Goal: Feedback & Contribution: Submit feedback/report problem

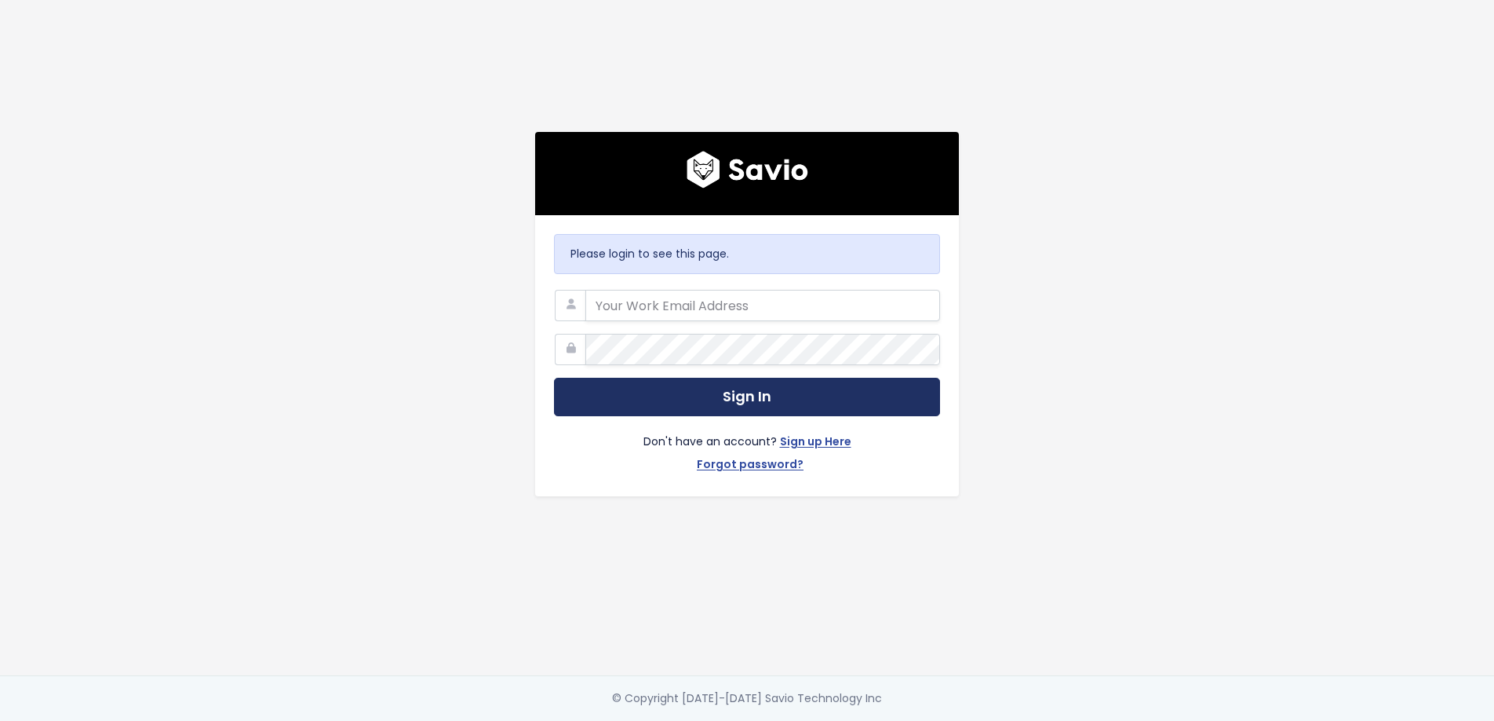
type input "[EMAIL_ADDRESS][DOMAIN_NAME]"
click at [724, 399] on button "Sign In" at bounding box center [747, 397] width 386 height 38
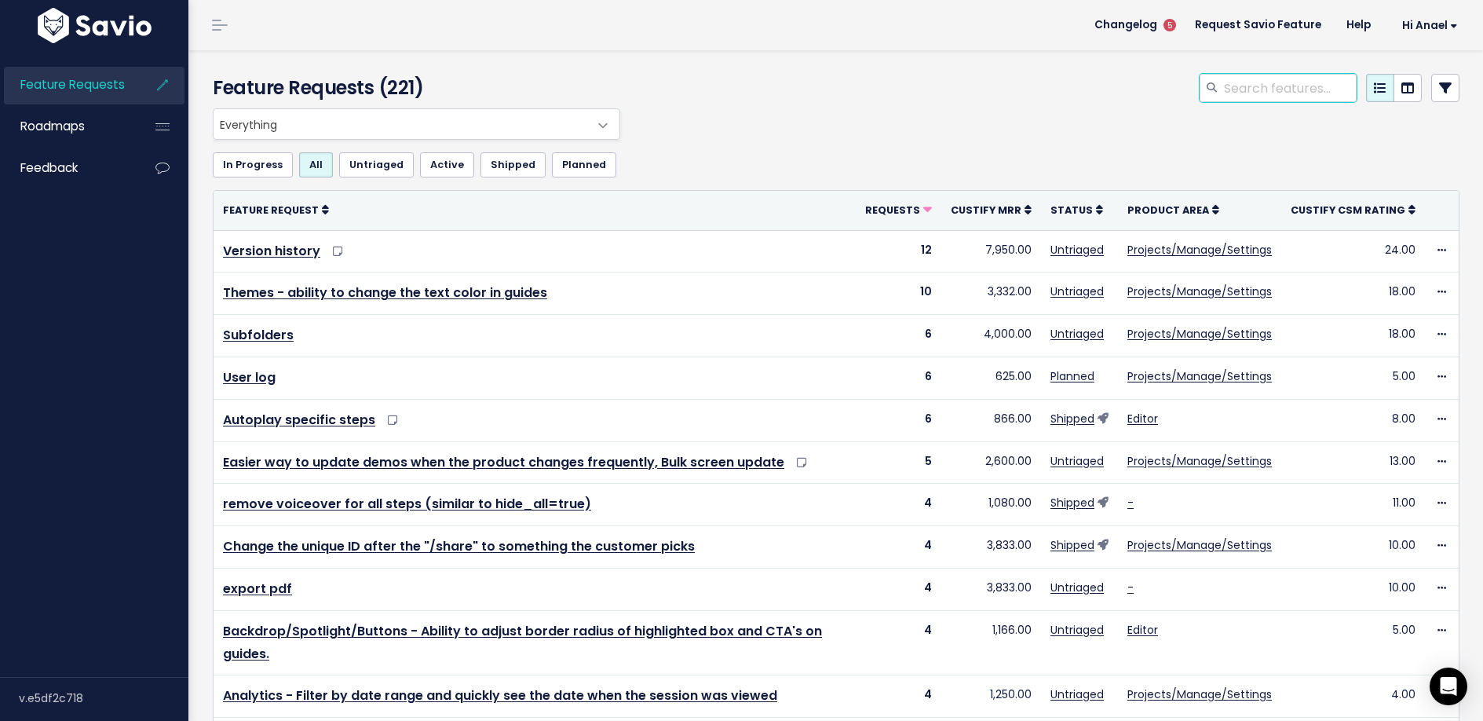
click at [1225, 88] on input "search" at bounding box center [1289, 88] width 134 height 28
type input "button"
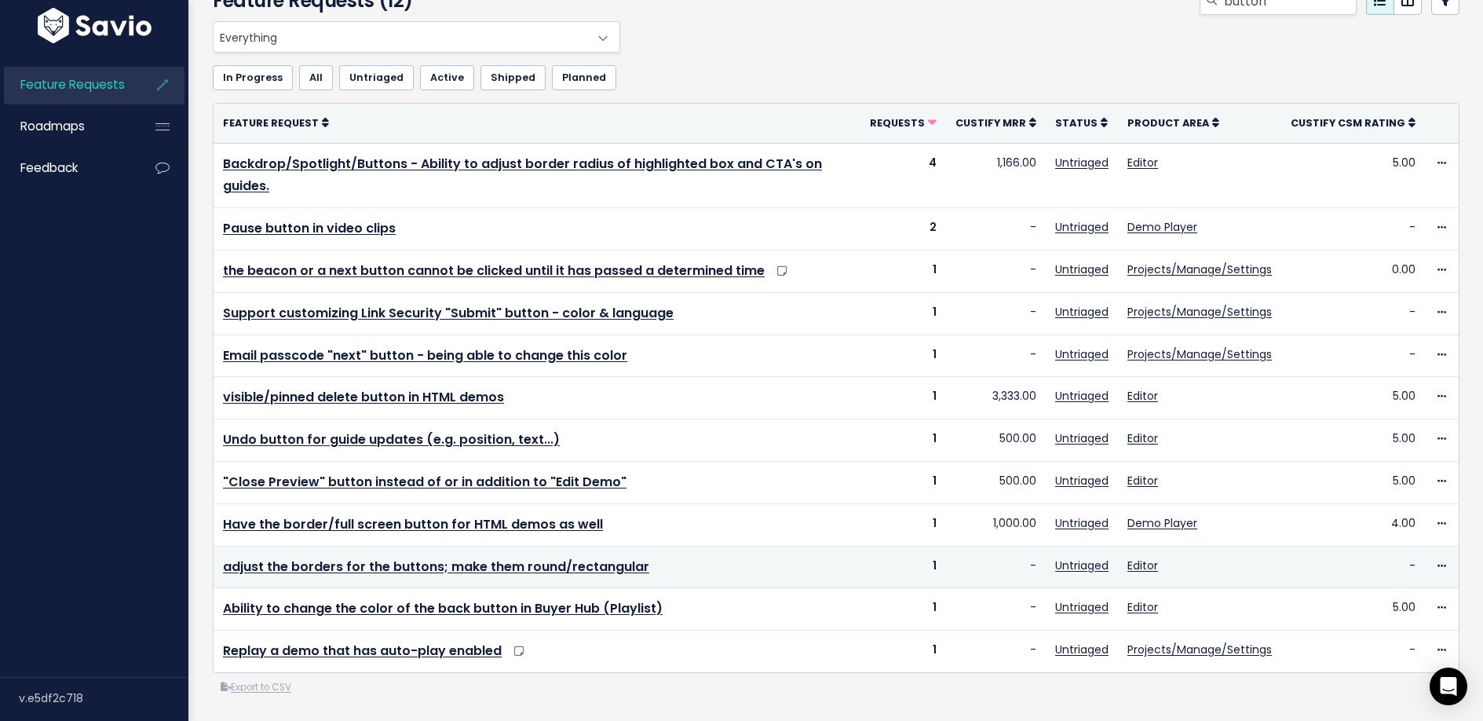
scroll to position [111, 0]
click at [447, 557] on link "adjust the borders for the buttons; make them round/rectangular" at bounding box center [436, 566] width 426 height 18
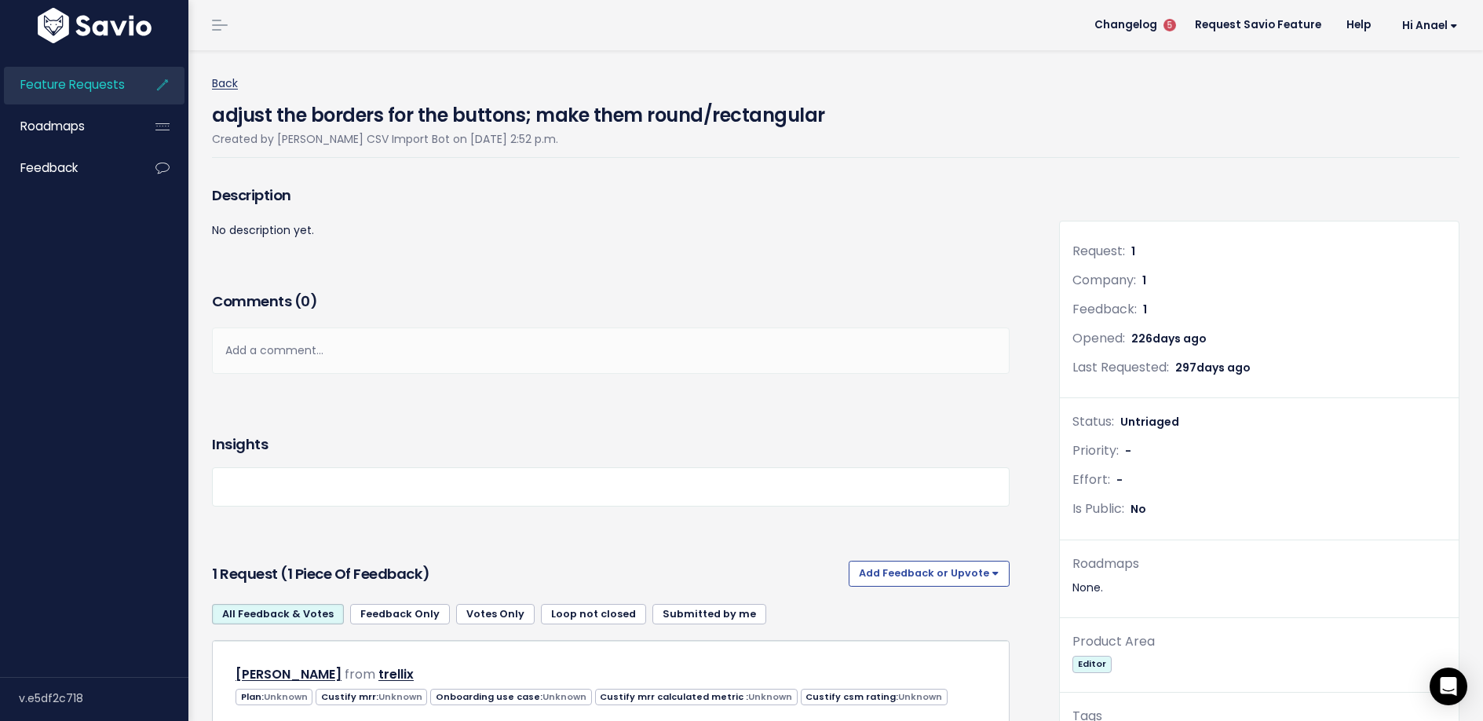
click at [230, 83] on link "Back" at bounding box center [225, 83] width 26 height 16
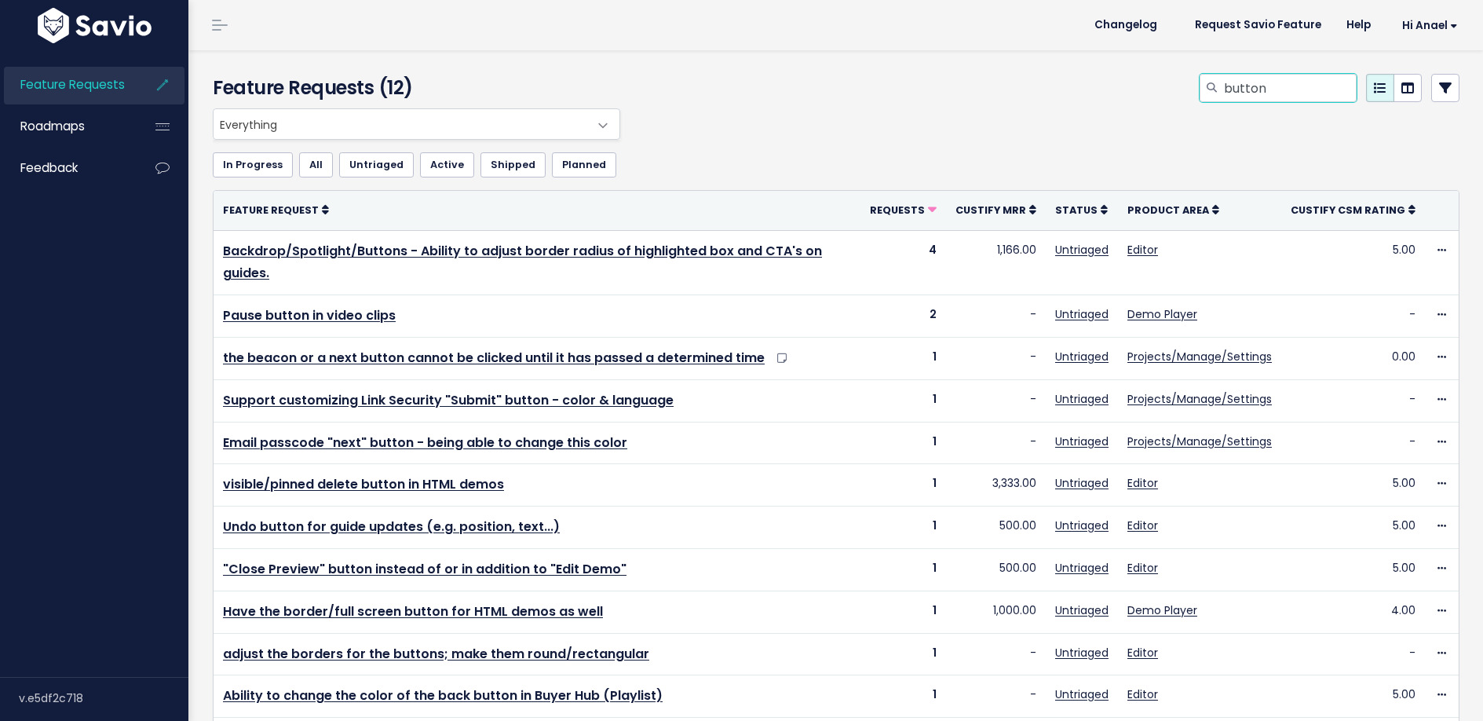
click at [1249, 91] on input "button" at bounding box center [1289, 88] width 134 height 28
type input "text color"
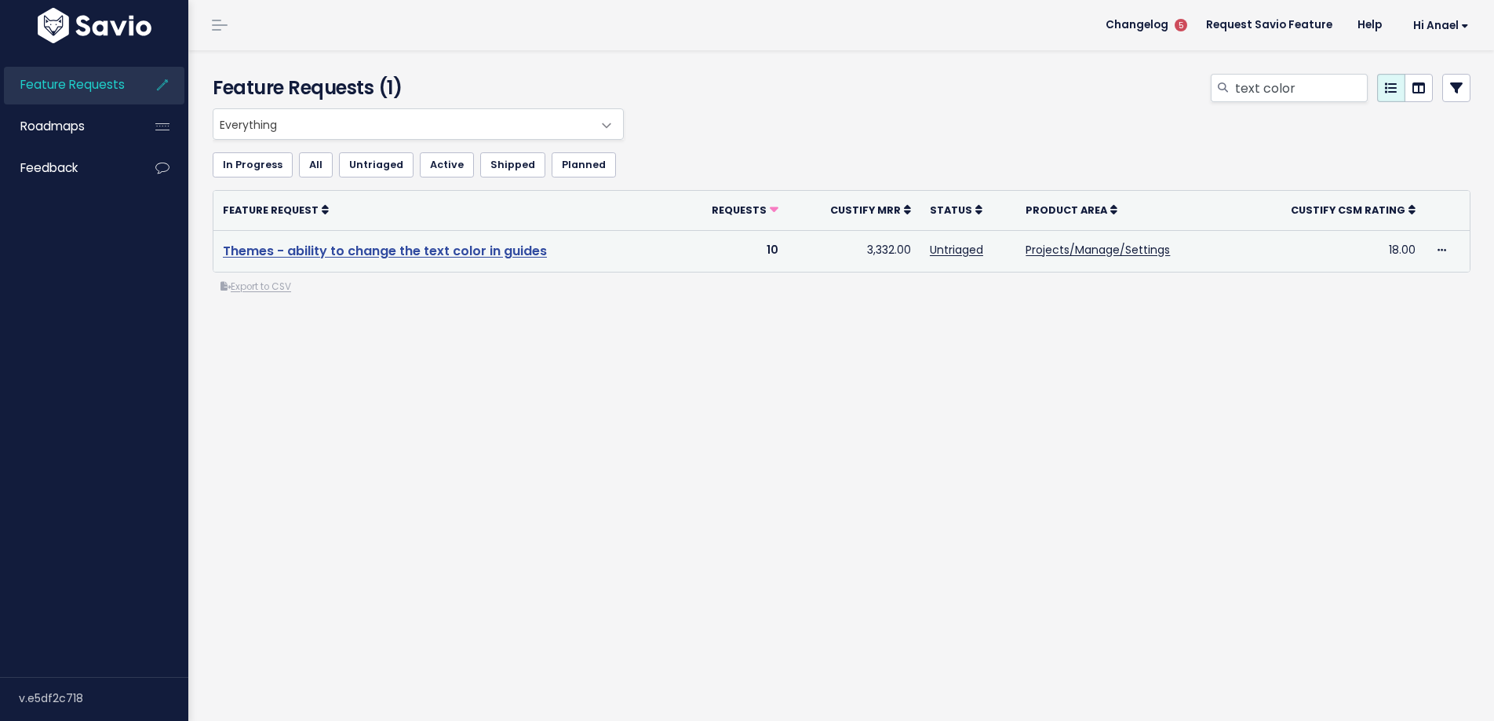
click at [498, 247] on link "Themes - ability to change the text color in guides" at bounding box center [385, 251] width 324 height 18
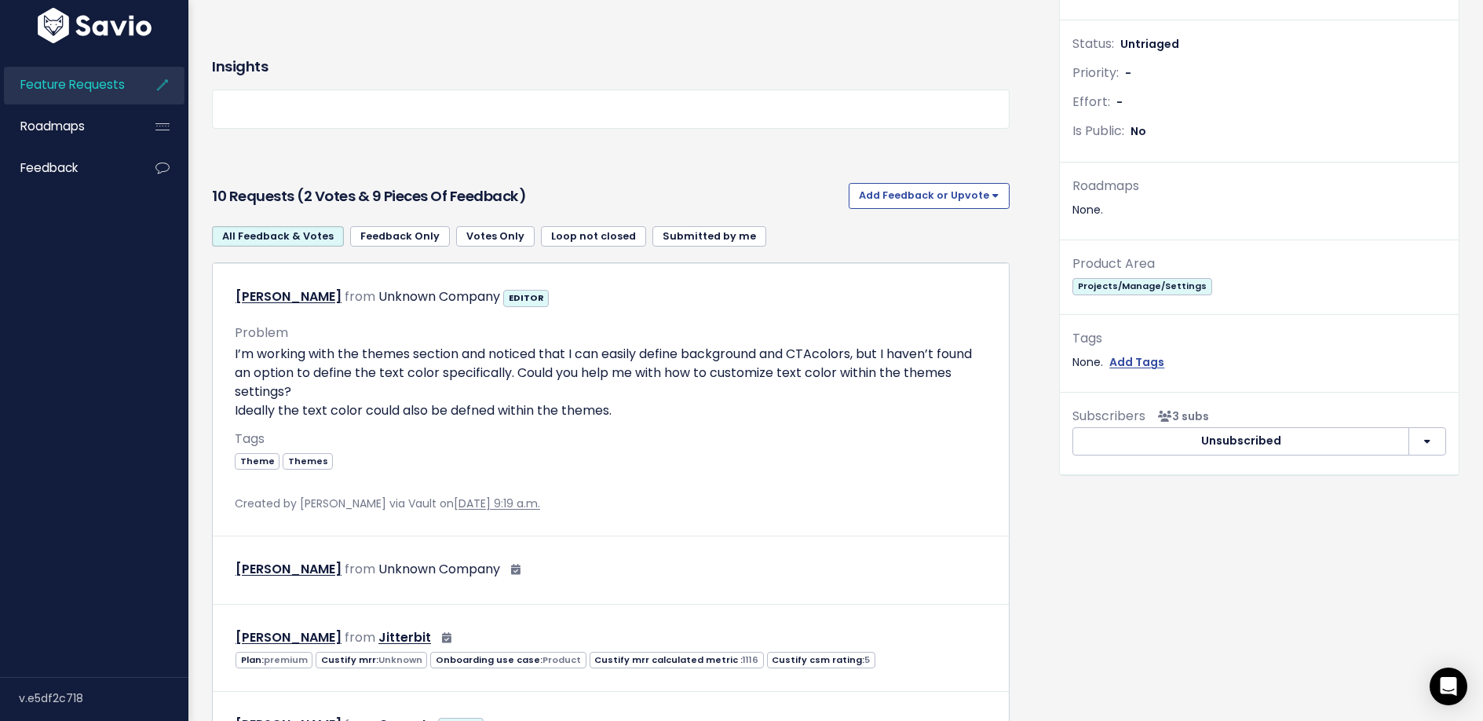
scroll to position [377, 0]
click at [887, 202] on button "Add Feedback or Upvote" at bounding box center [928, 196] width 161 height 25
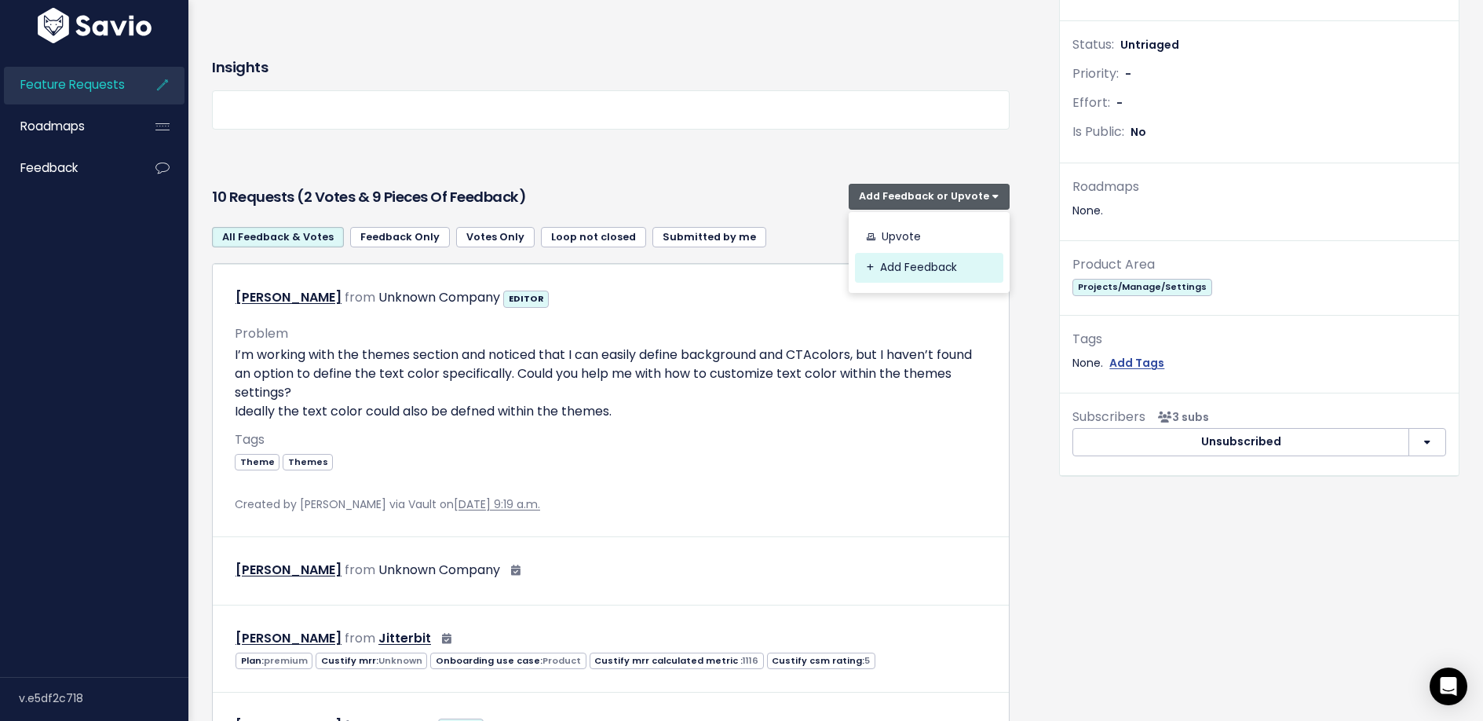
click at [892, 269] on link "Add Feedback" at bounding box center [929, 268] width 148 height 31
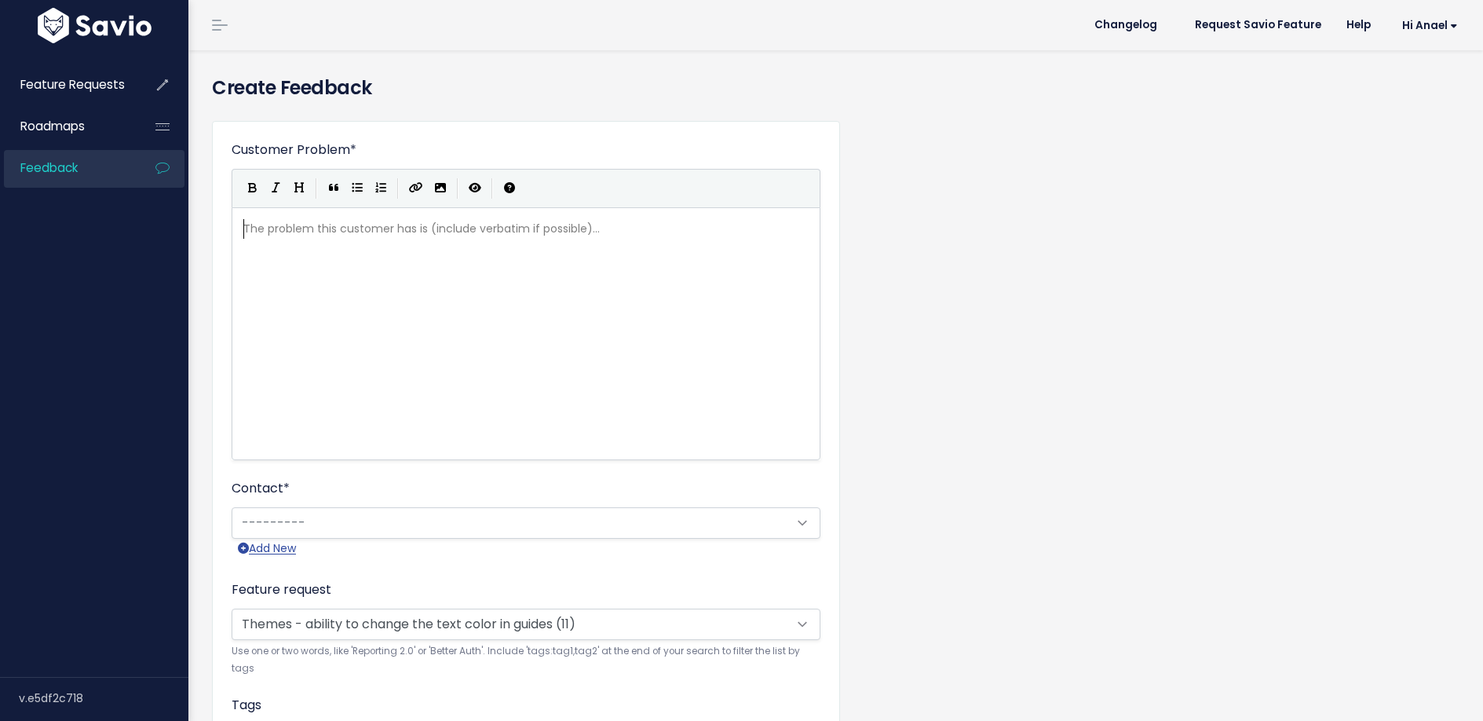
scroll to position [2, 0]
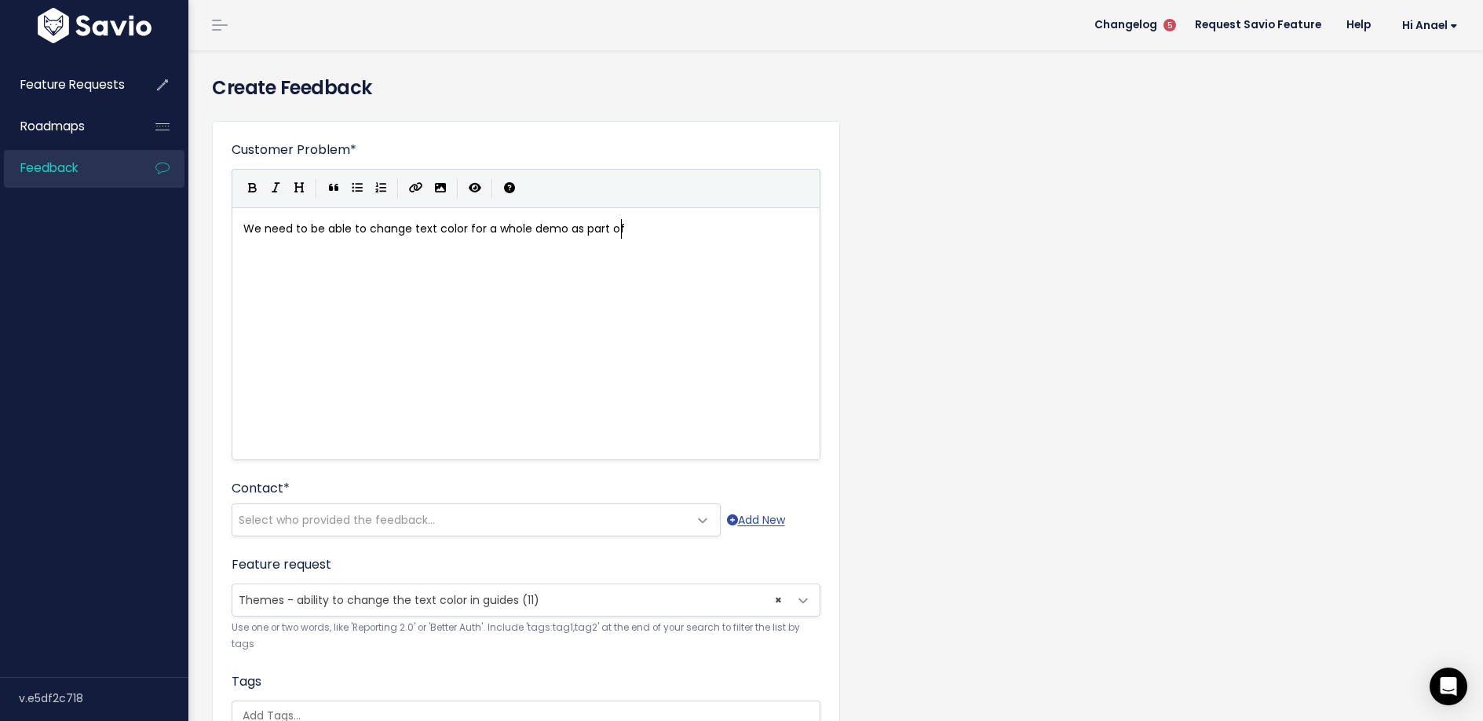
type textarea "We need to be able to change text color for a whole demo as part of the"
type textarea "he them,"
type textarea "e, for guides a"
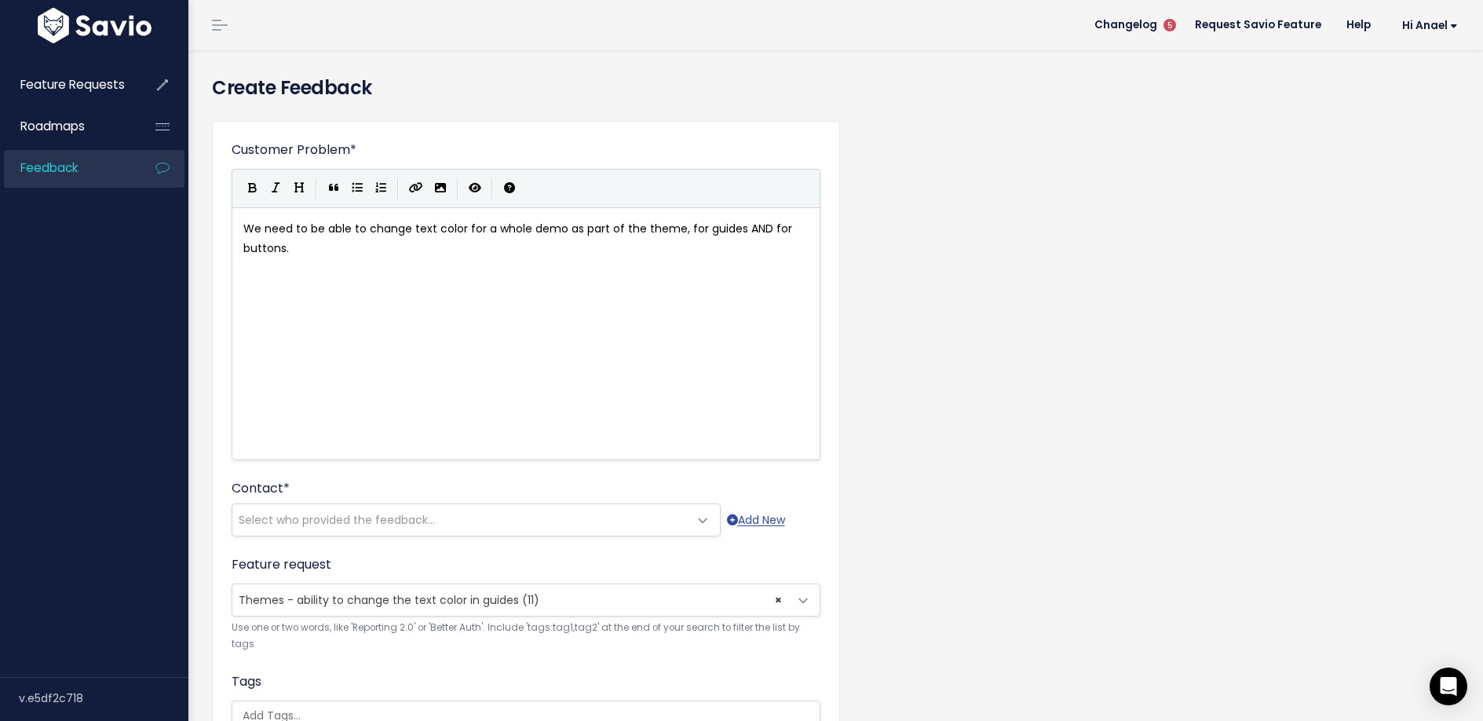
click at [449, 278] on div "xxxxxxxxxx We need to be able to change text color for a whole demo as part of …" at bounding box center [545, 353] width 611 height 275
type textarea "AND for buttons."
click at [448, 516] on span "Select who provided the feedback..." at bounding box center [460, 519] width 456 height 31
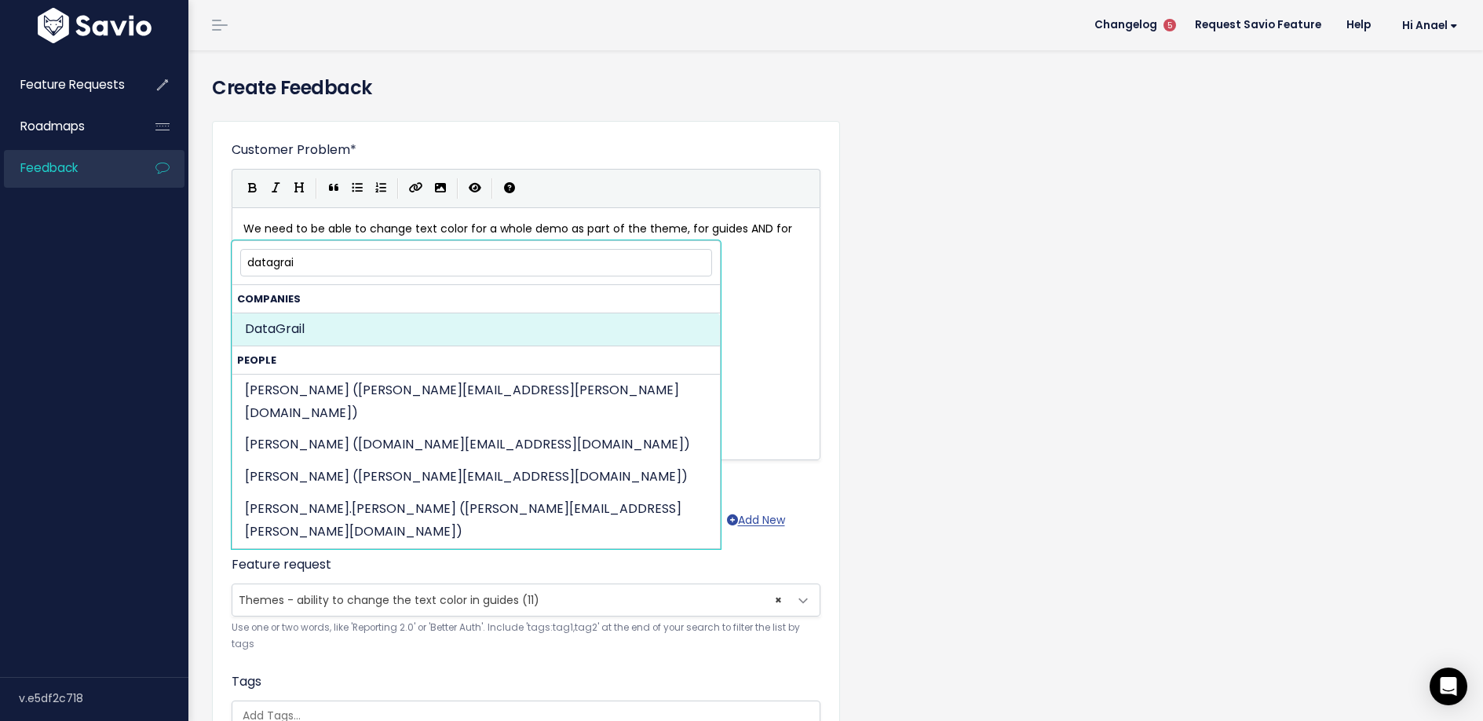
type input "datagrai"
select select "COMPANY-16397392"
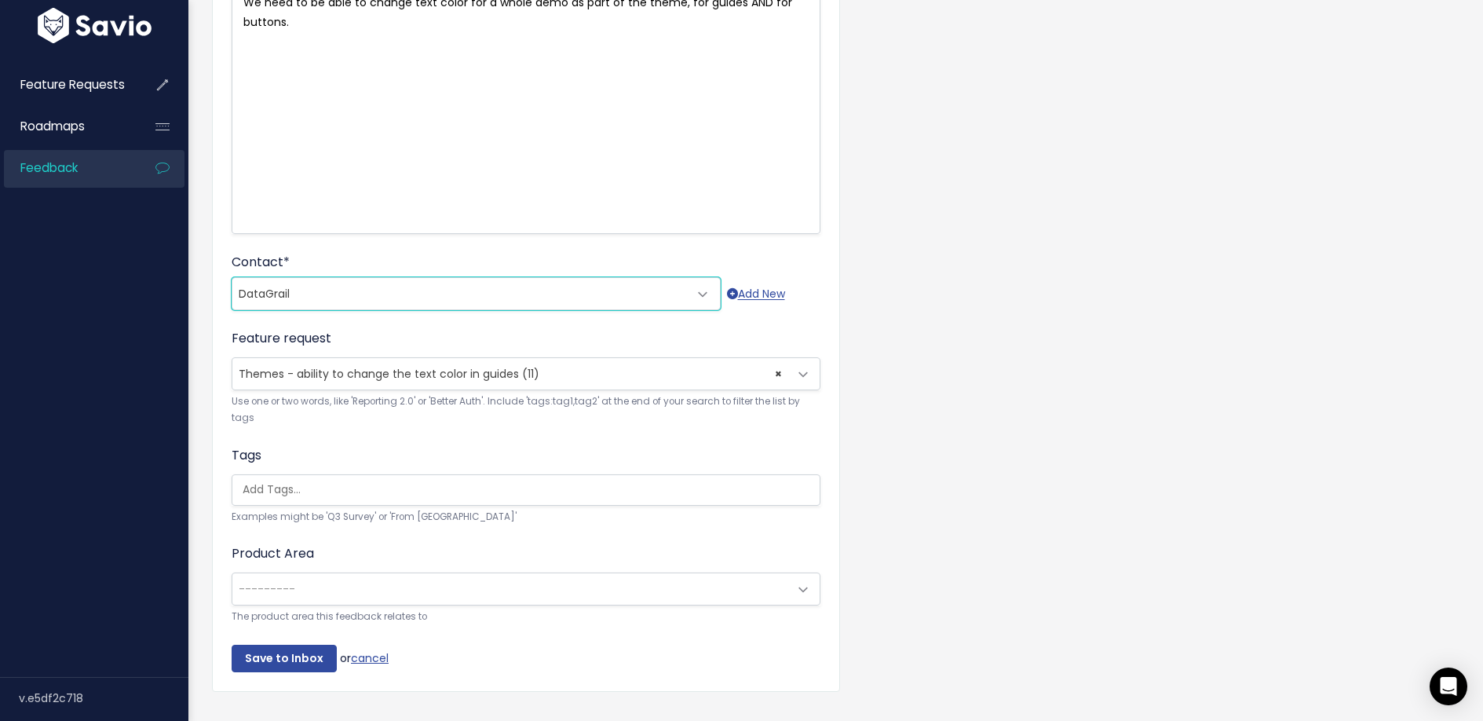
scroll to position [230, 0]
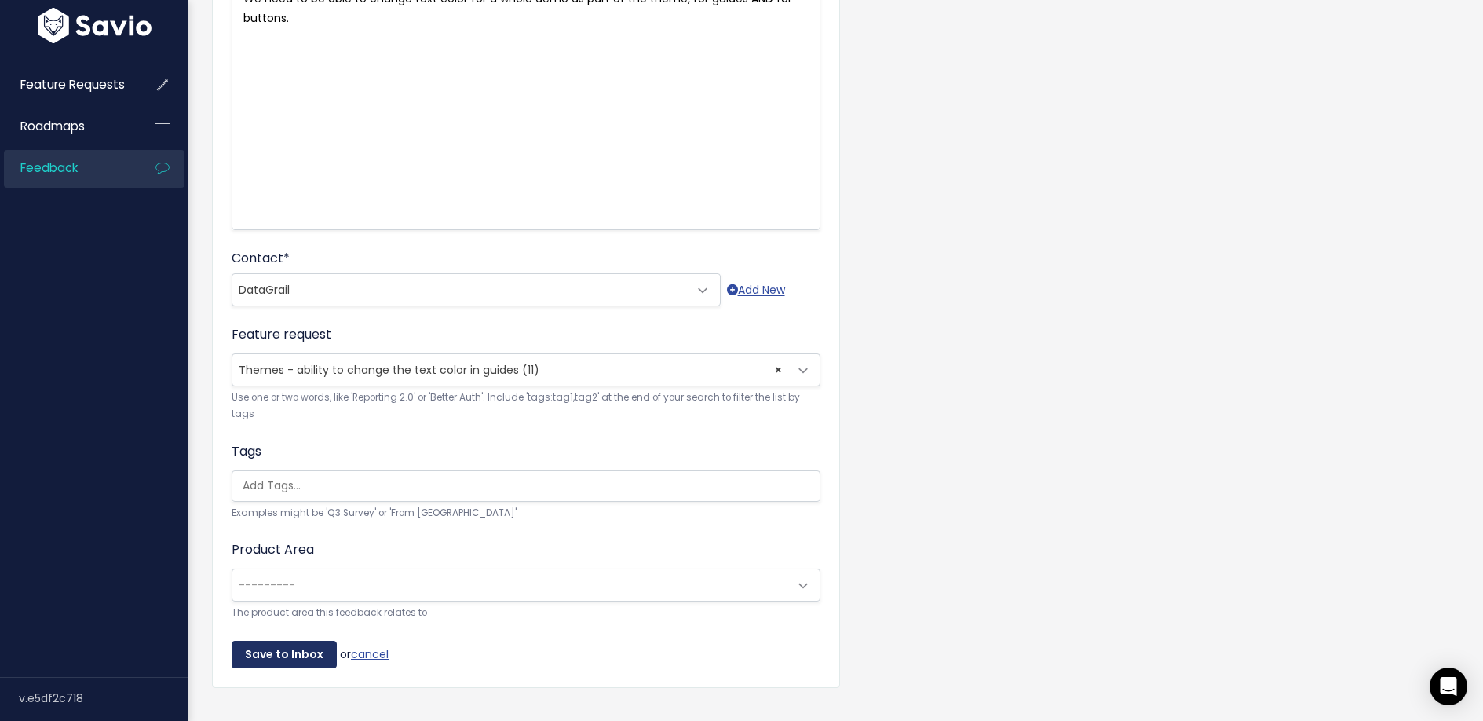
click at [290, 653] on input "Save to Inbox" at bounding box center [284, 654] width 105 height 28
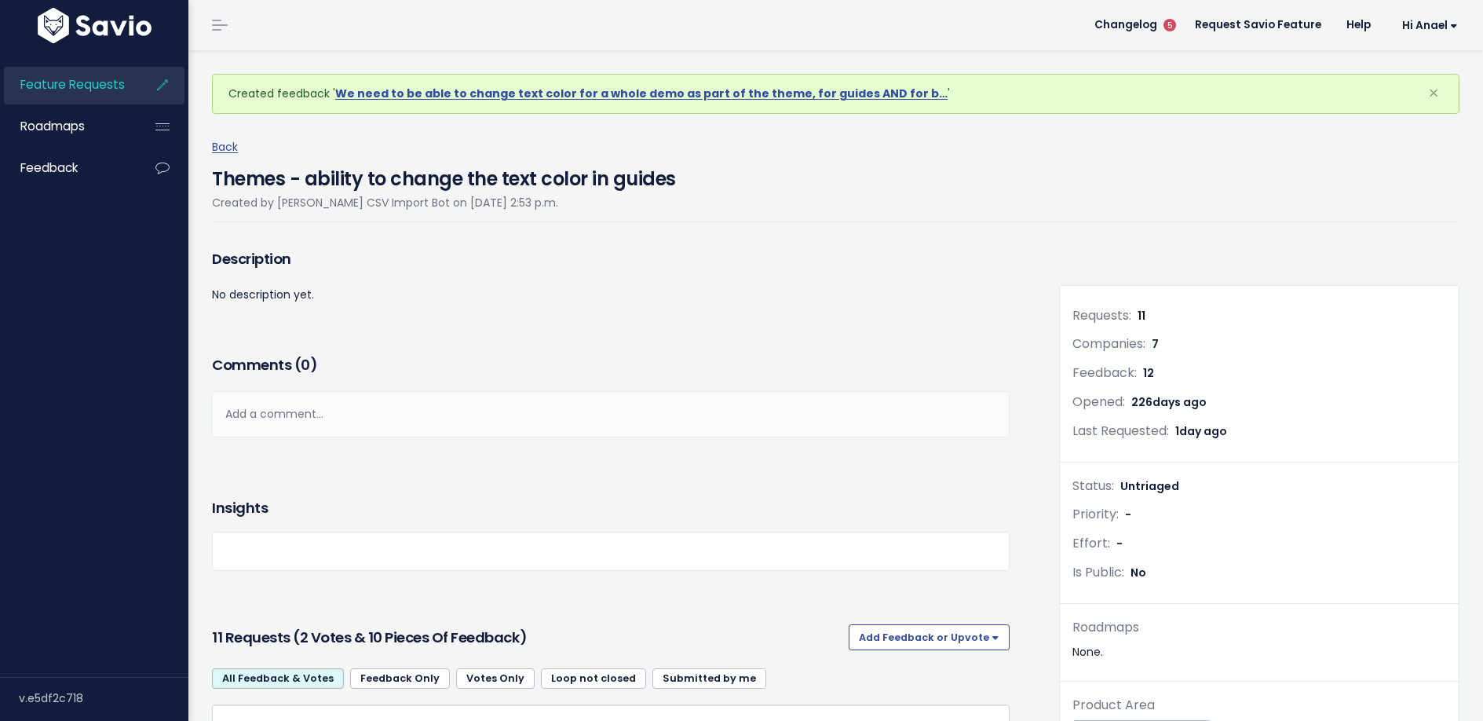
click at [82, 82] on span "Feature Requests" at bounding box center [72, 84] width 104 height 16
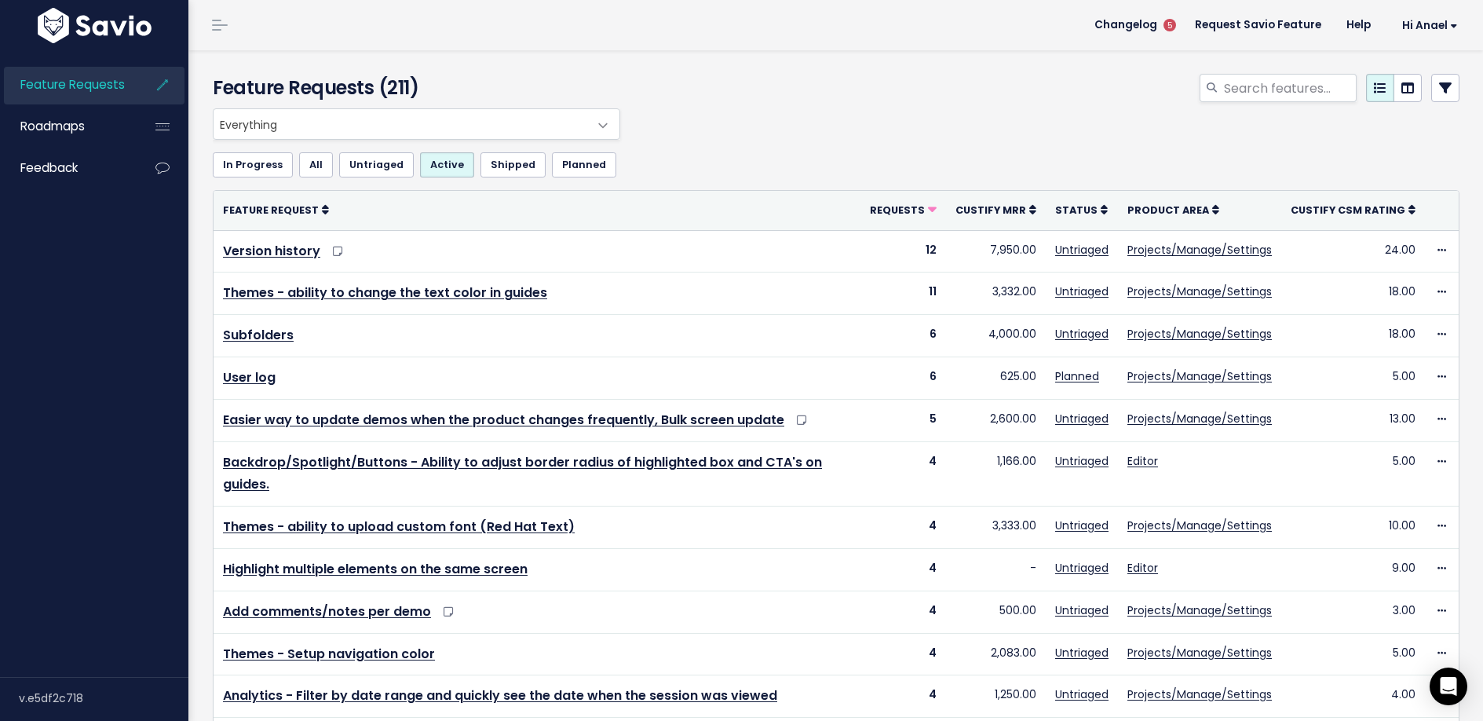
click at [443, 142] on div "In Progress All Untriaged Active Shipped Planned" at bounding box center [836, 165] width 1246 height 50
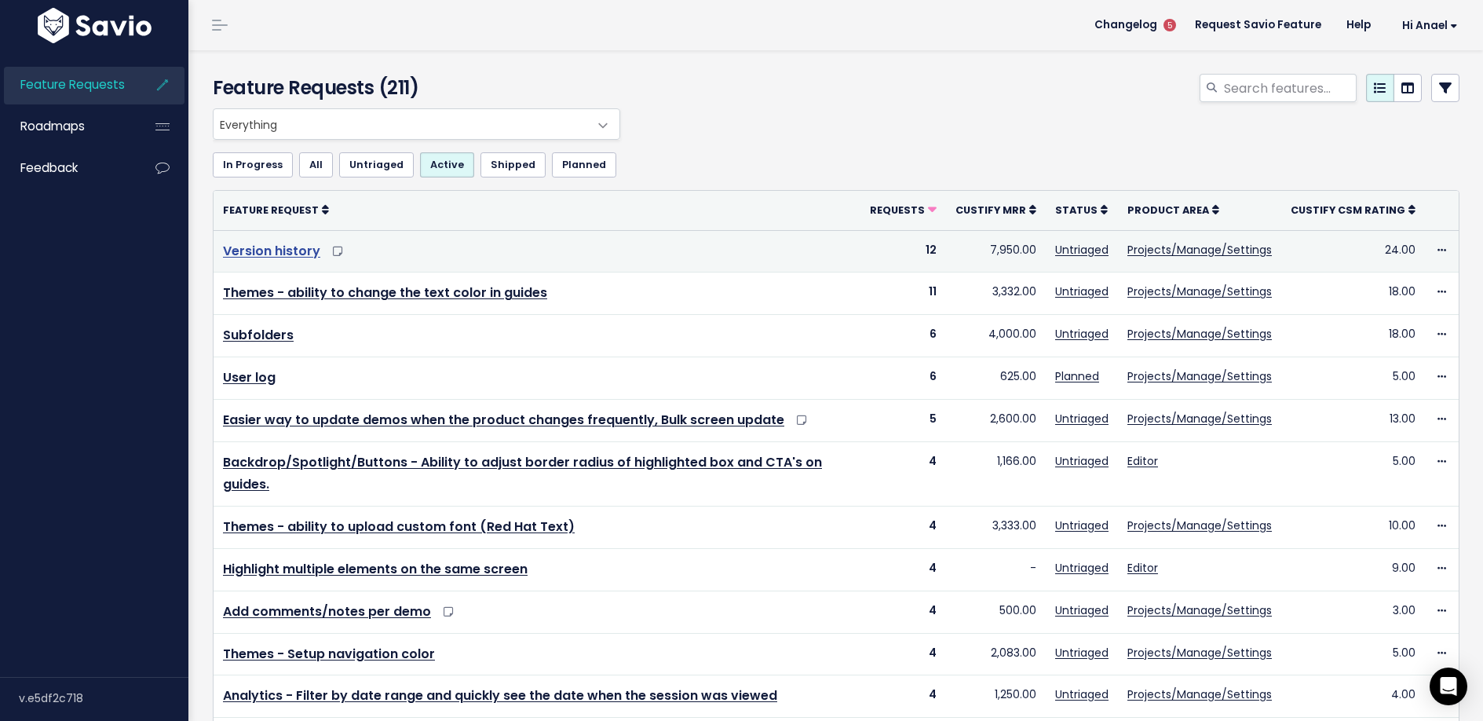
click at [269, 254] on link "Version history" at bounding box center [271, 251] width 97 height 18
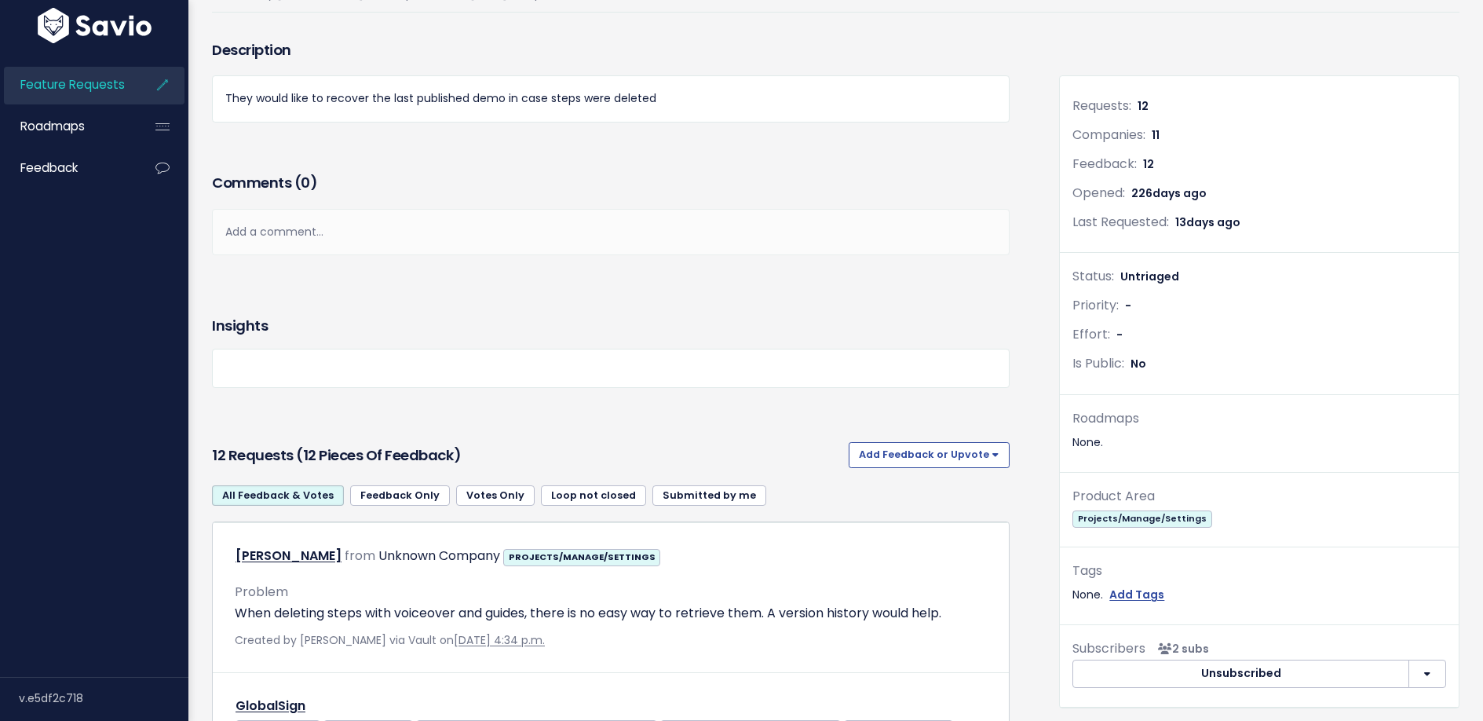
scroll to position [234, 0]
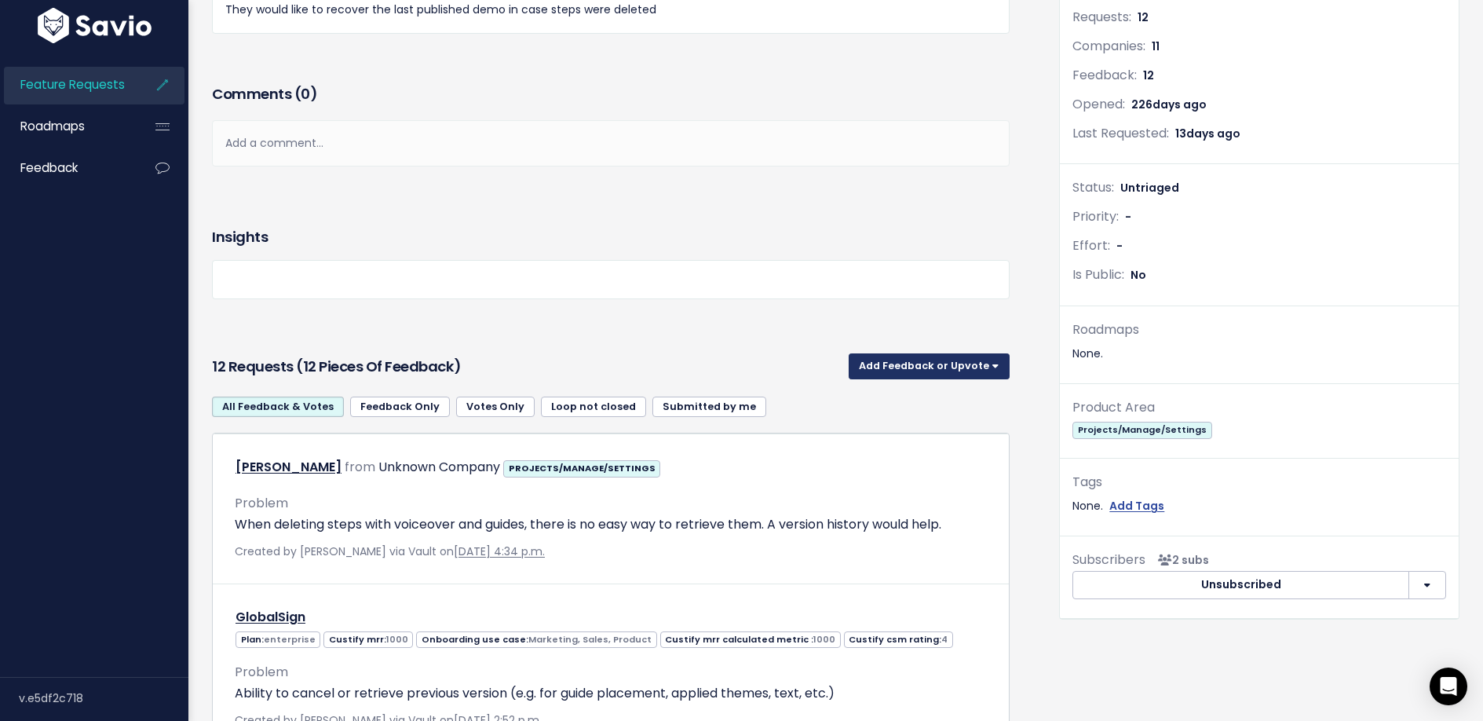
click at [921, 367] on button "Add Feedback or Upvote" at bounding box center [928, 365] width 161 height 25
click at [925, 432] on link "Add Feedback" at bounding box center [929, 437] width 148 height 31
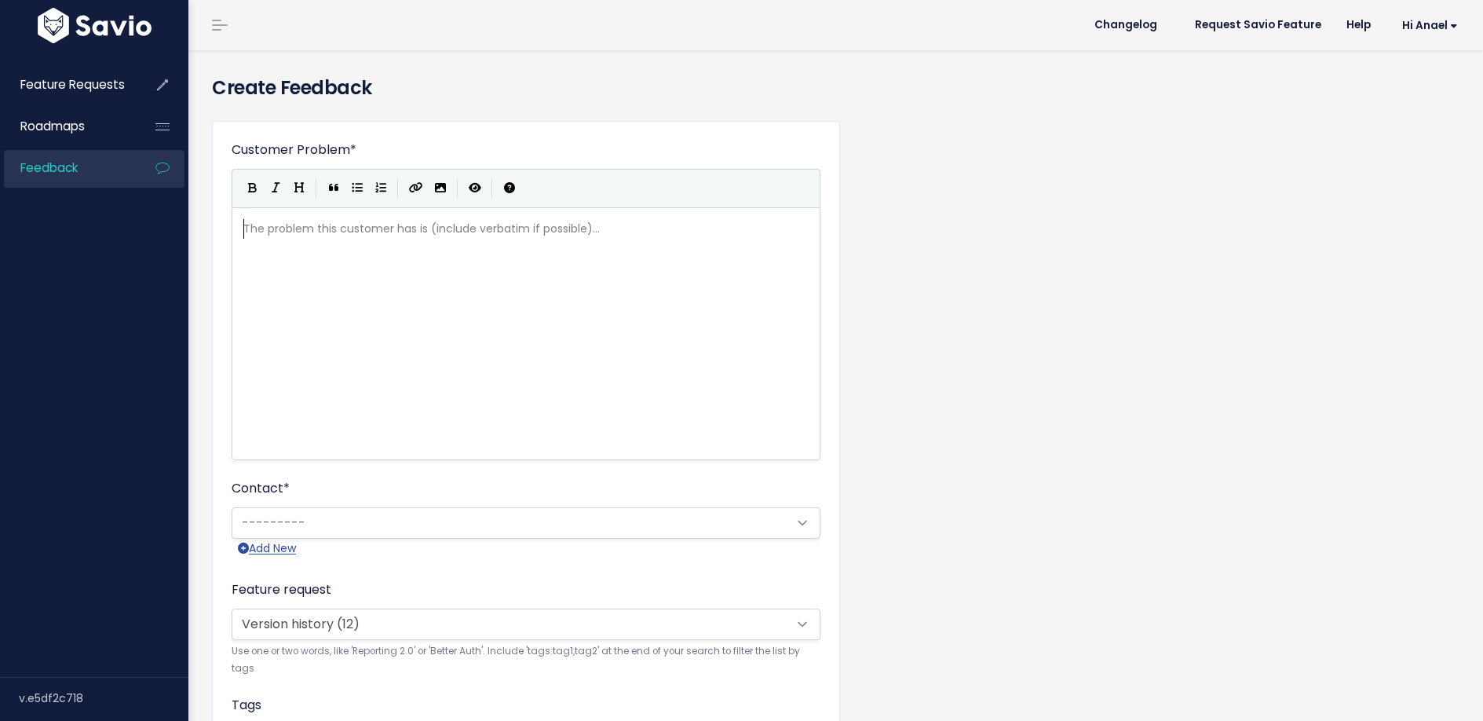
scroll to position [2, 0]
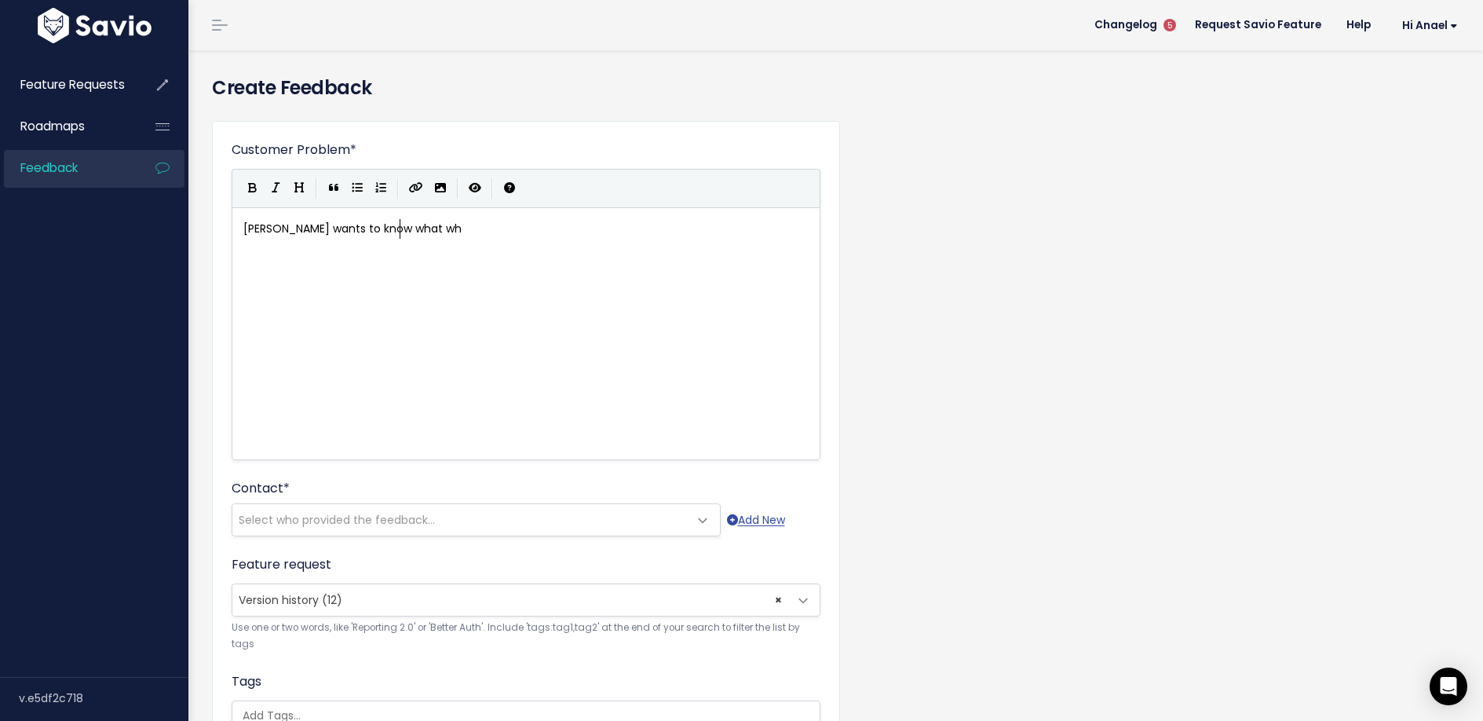
type textarea "[PERSON_NAME] wants to know what wha"
type textarea "sas"
type textarea "as change for a edm"
type textarea "demo that shows "Republish""
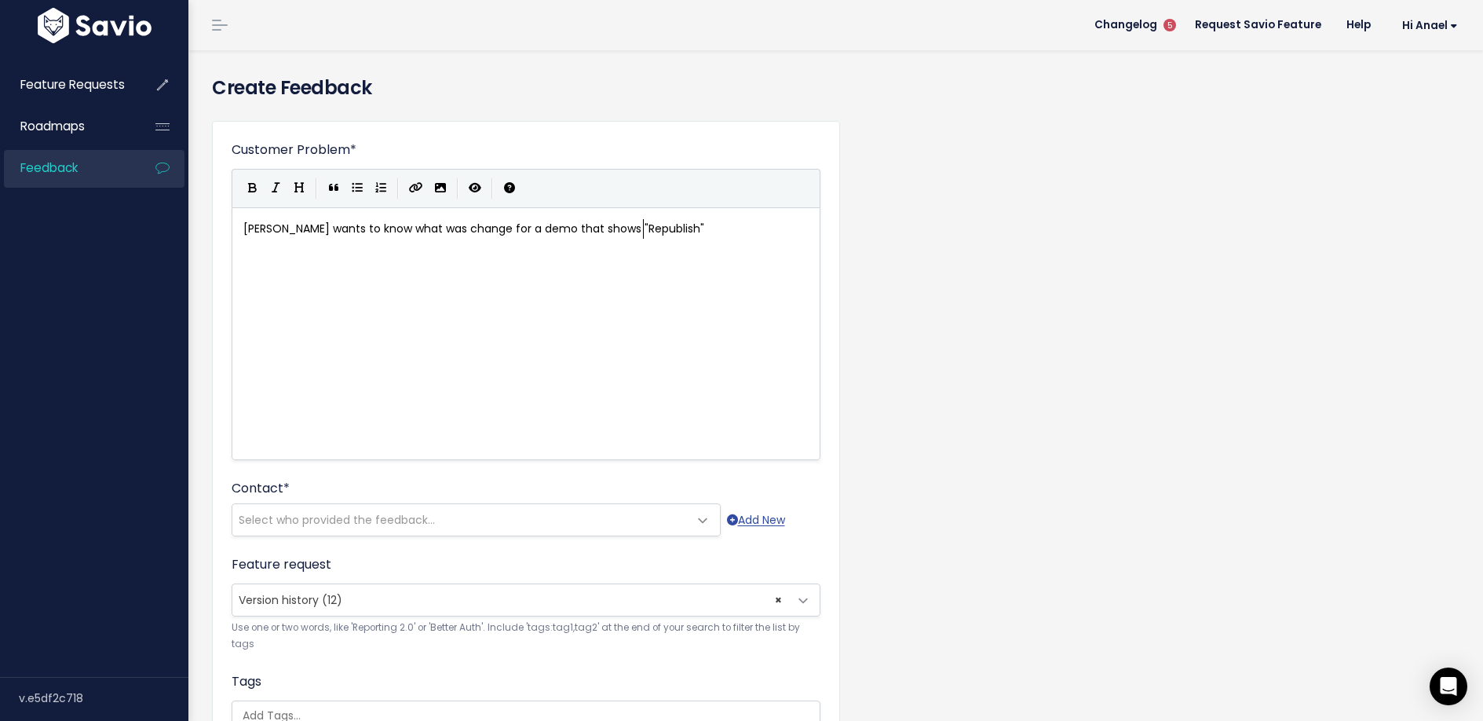
scroll to position [5, 161]
click at [449, 225] on span "Hibu wants to know what was change for a demo that shows "Republish"" at bounding box center [473, 229] width 461 height 16
type textarea "d and by whom"
click at [392, 531] on span "Select who provided the feedback..." at bounding box center [460, 519] width 456 height 31
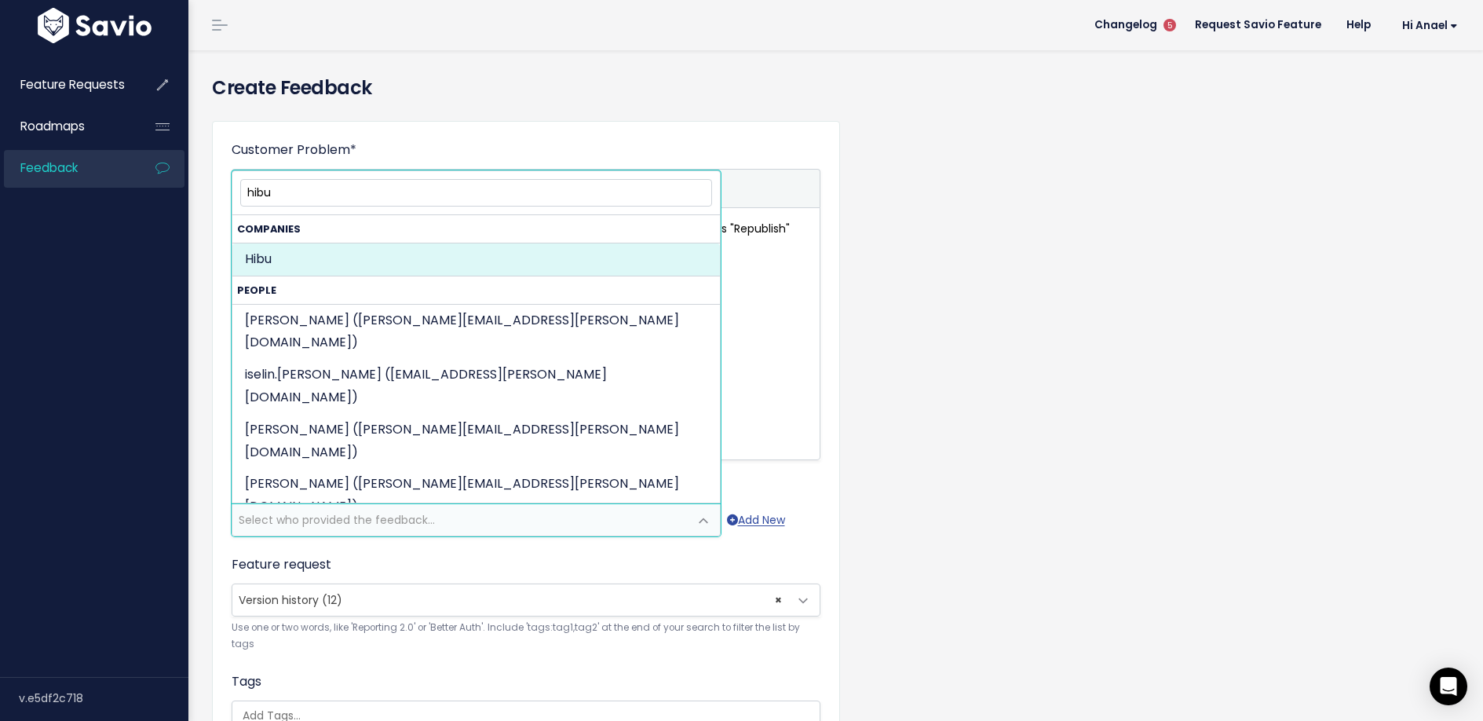
type input "hibu"
select select "COMPANY-16502143"
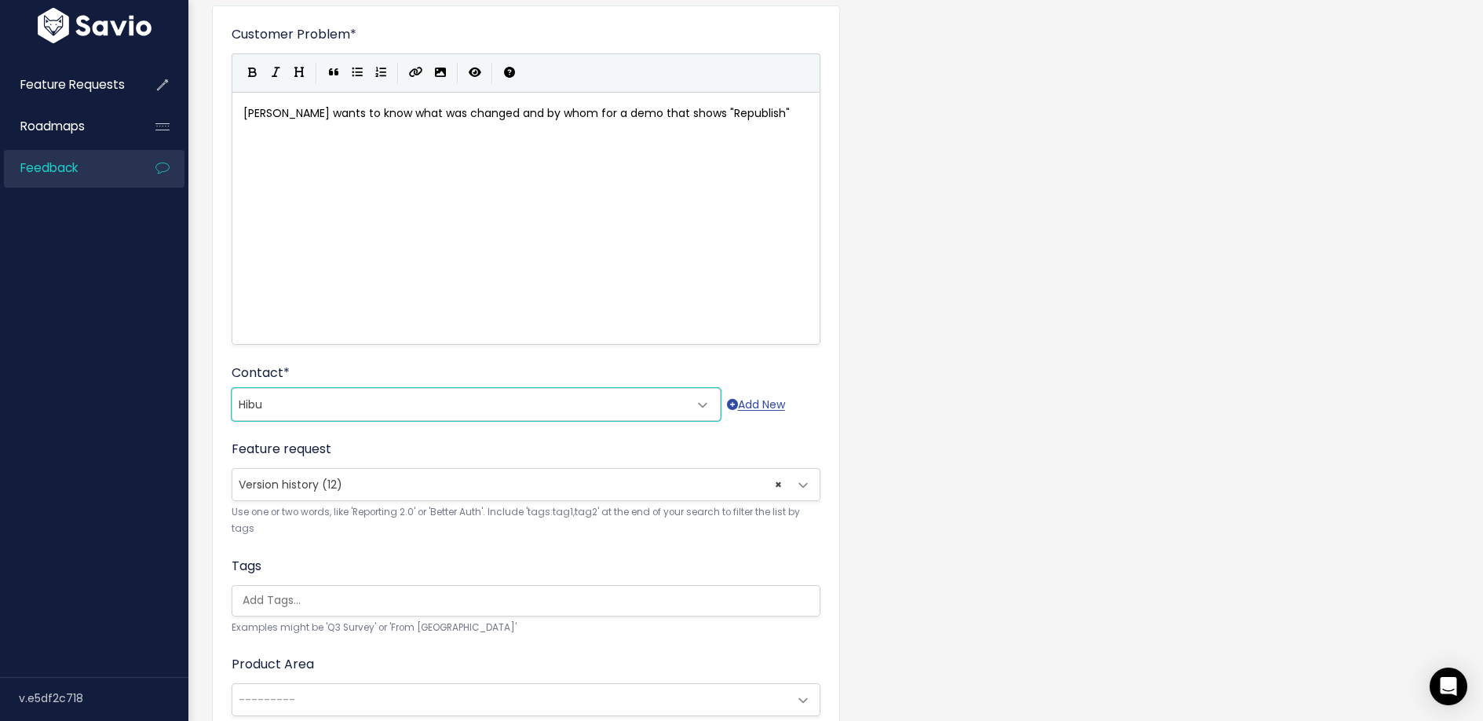
scroll to position [270, 0]
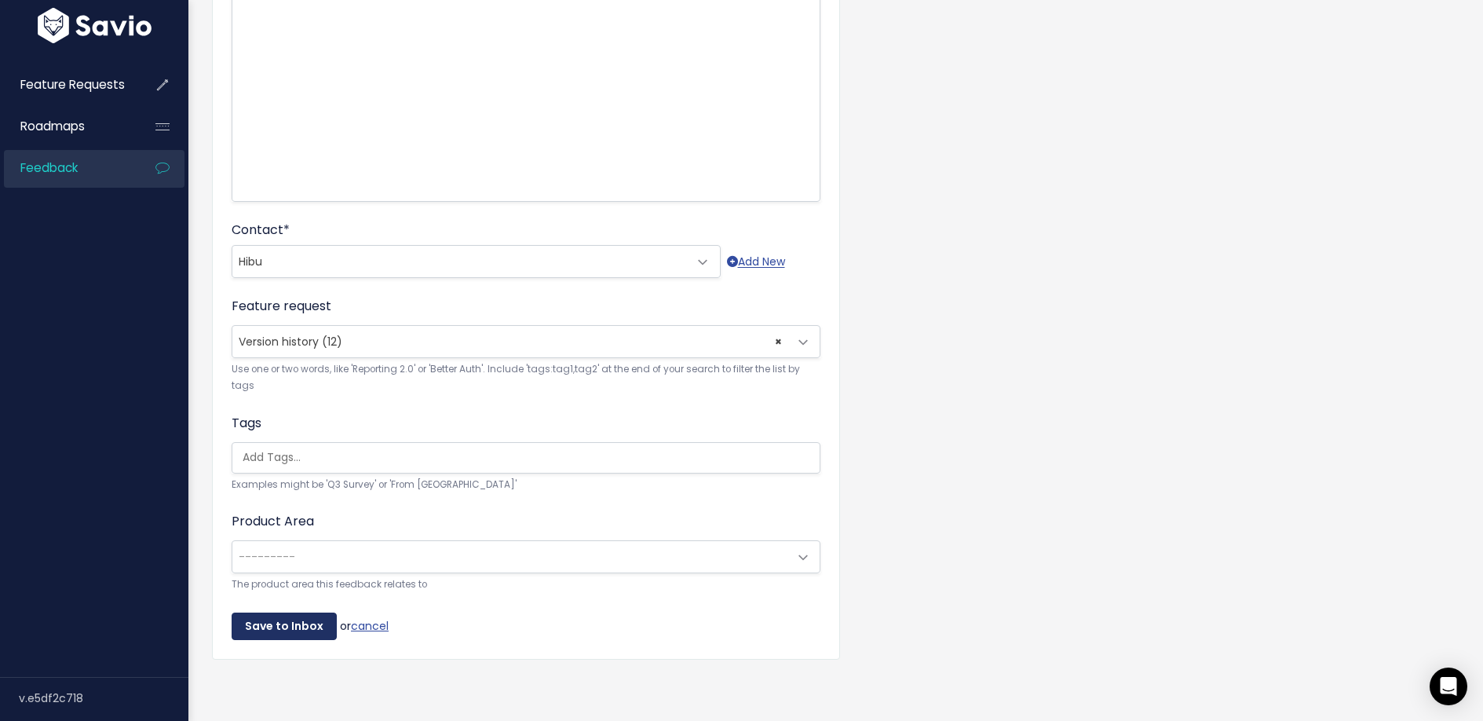
click at [260, 618] on input "Save to Inbox" at bounding box center [284, 626] width 105 height 28
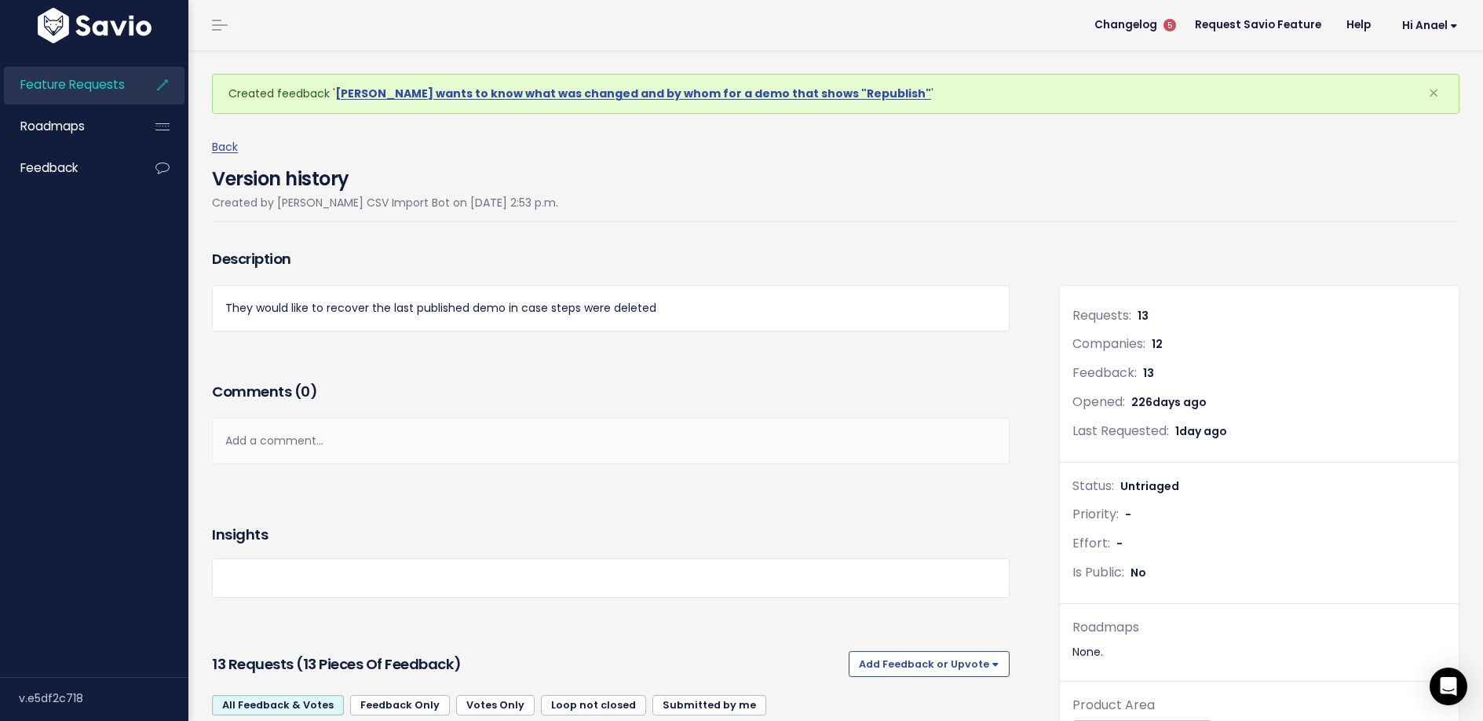
click at [101, 81] on span "Feature Requests" at bounding box center [72, 84] width 104 height 16
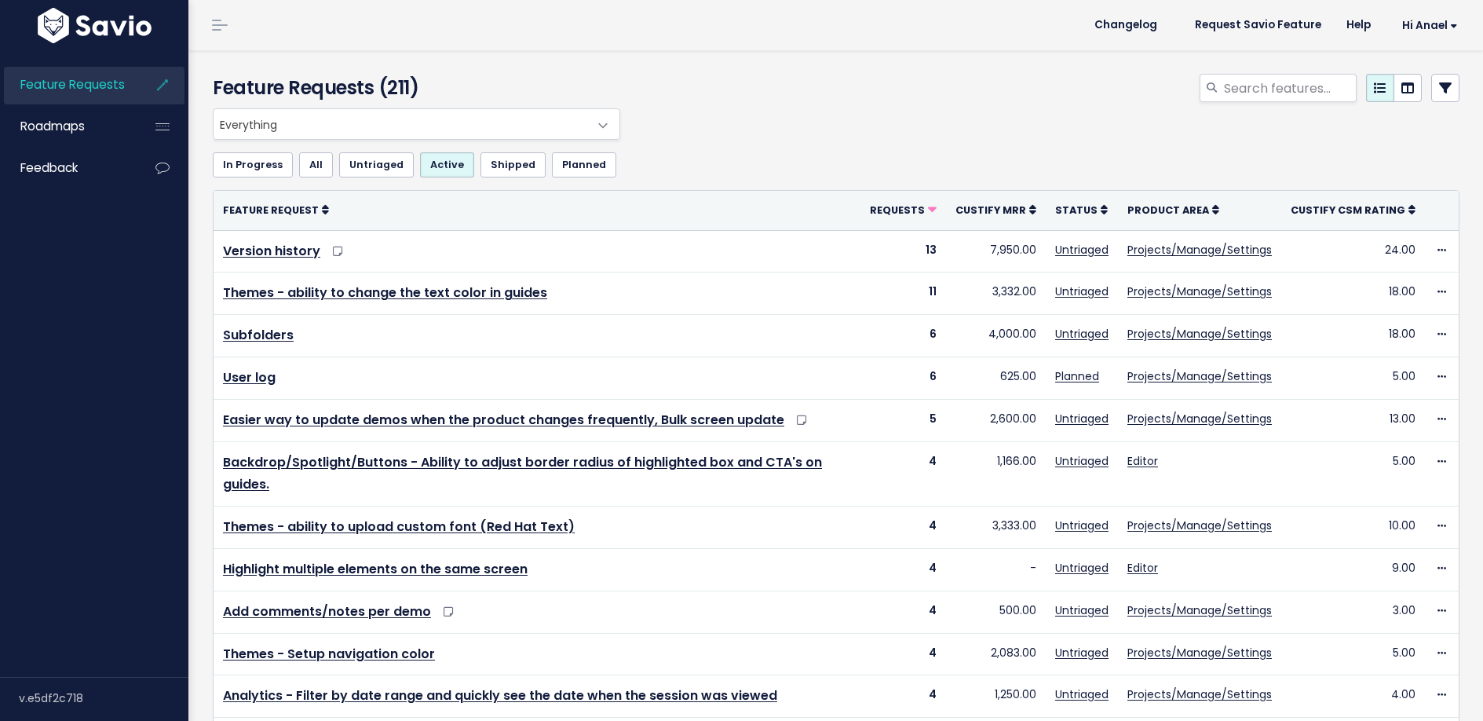
click at [87, 89] on span "Feature Requests" at bounding box center [72, 84] width 104 height 16
click at [1232, 82] on input "search" at bounding box center [1289, 88] width 134 height 28
type input "music"
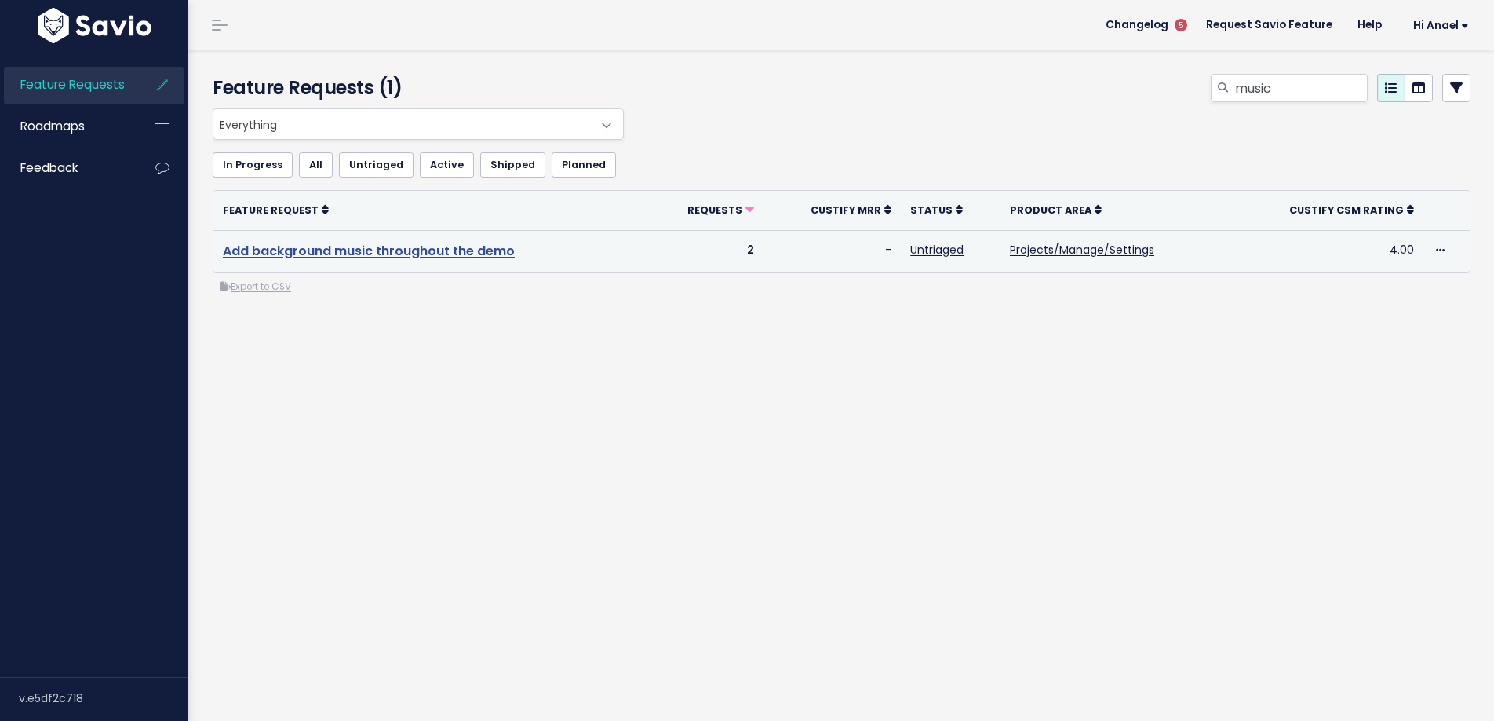
click at [432, 253] on link "Add background music throughout the demo" at bounding box center [369, 251] width 292 height 18
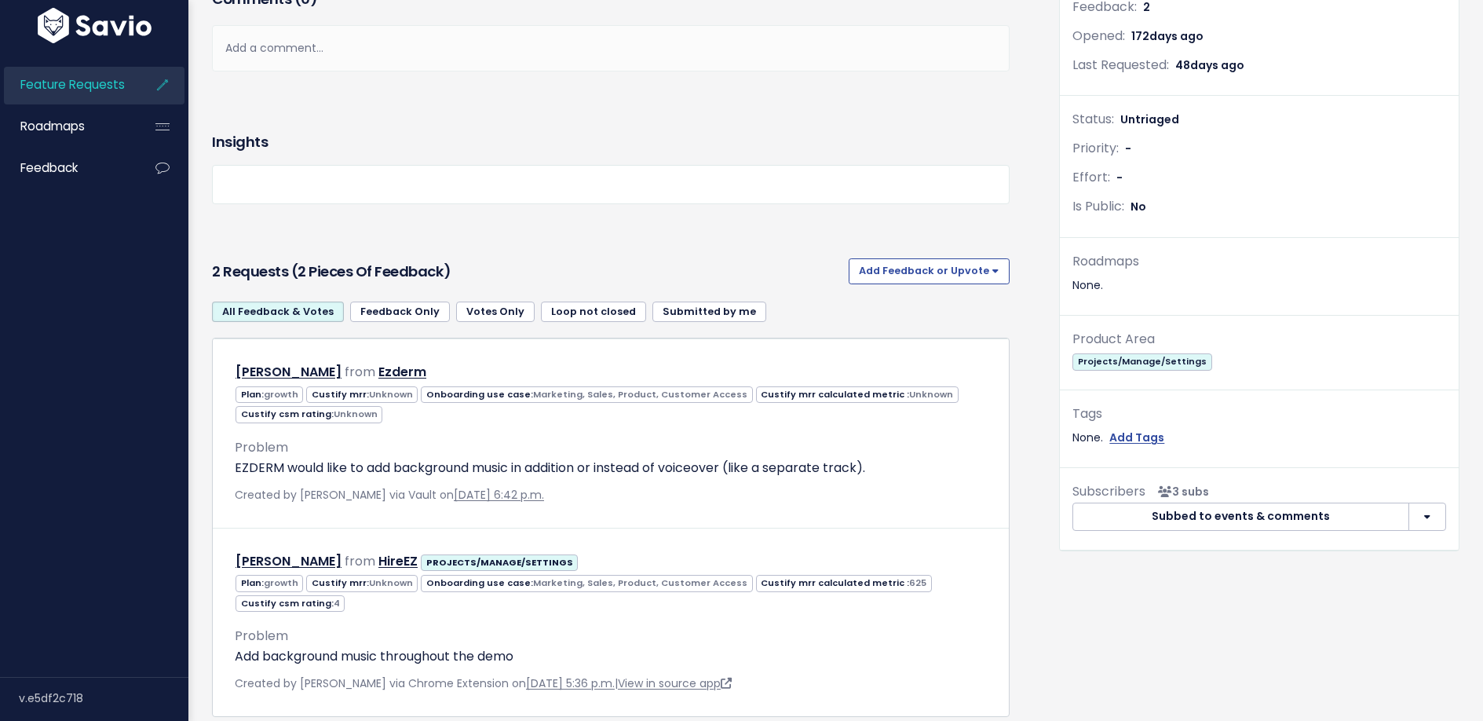
scroll to position [315, 0]
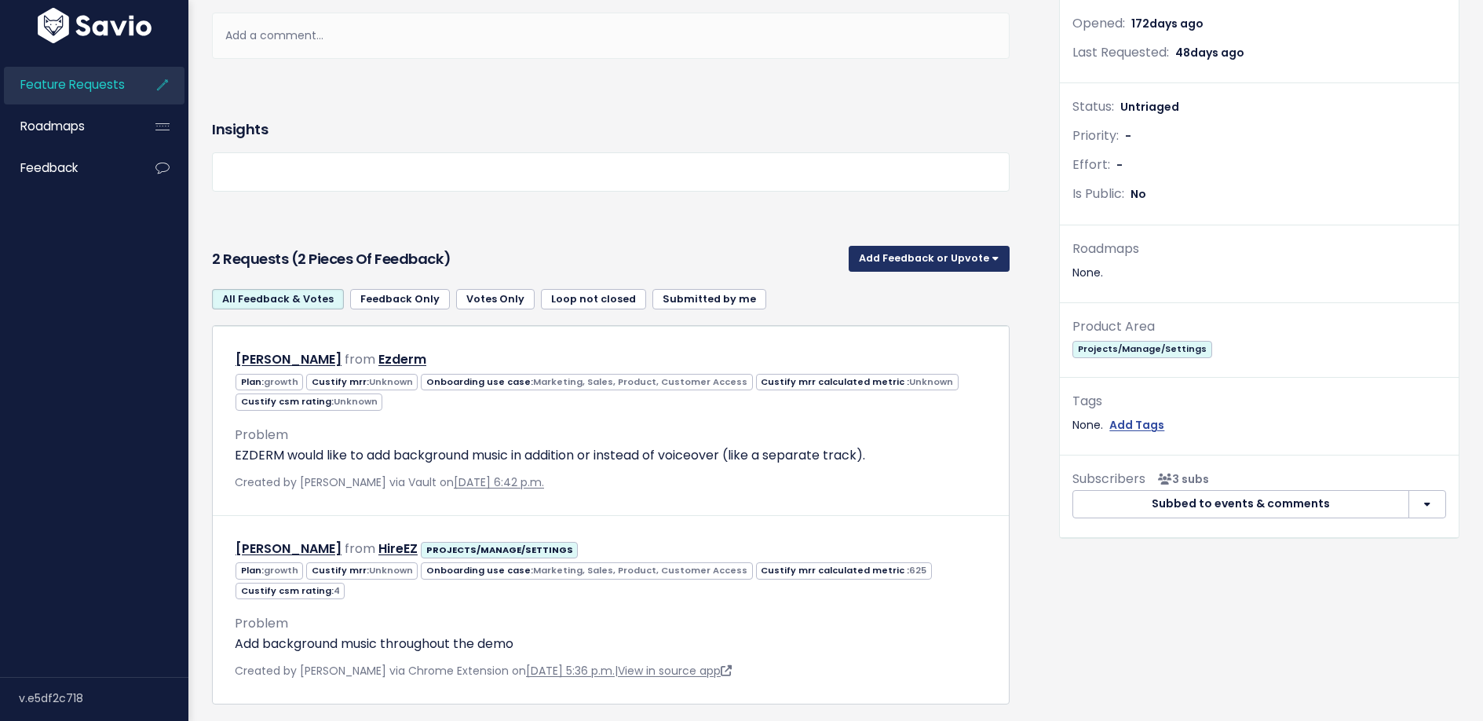
click at [878, 260] on button "Add Feedback or Upvote" at bounding box center [928, 258] width 161 height 25
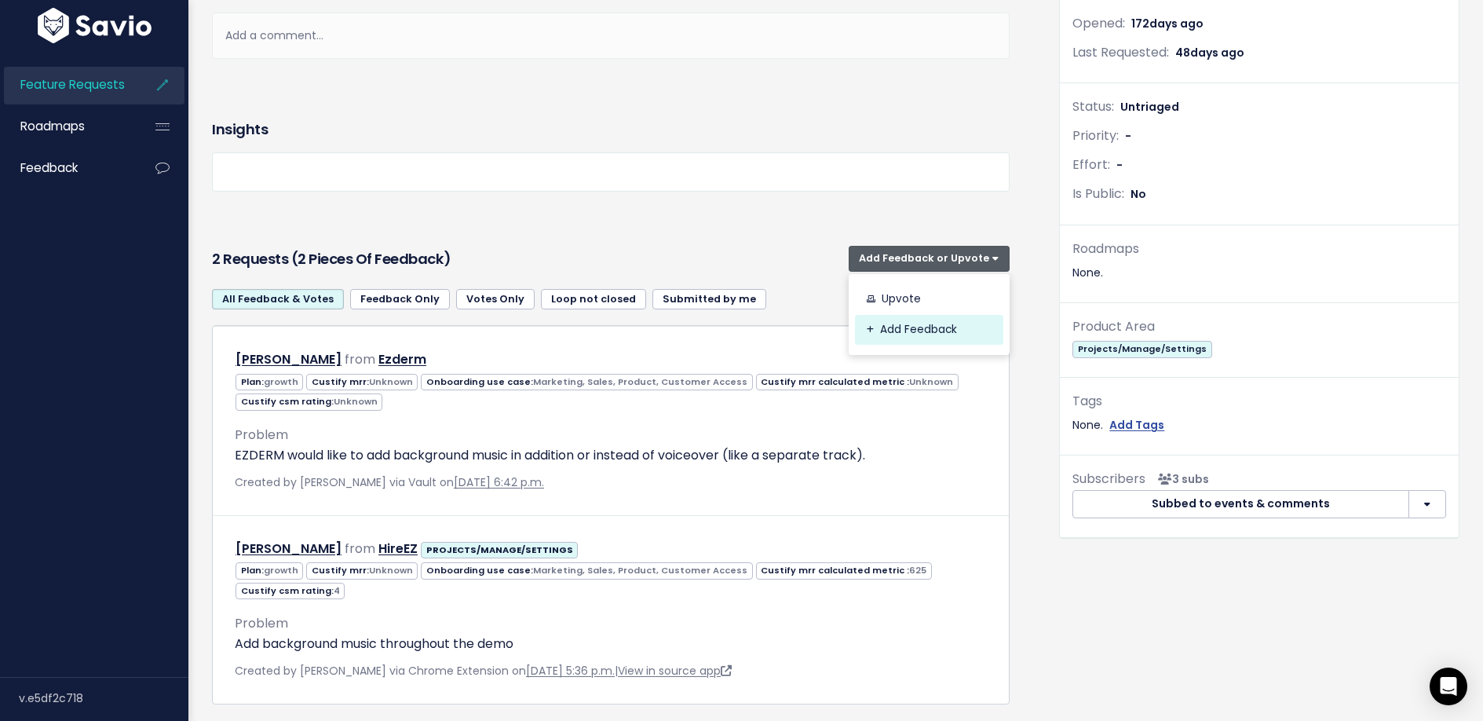
click at [882, 333] on link "Add Feedback" at bounding box center [929, 330] width 148 height 31
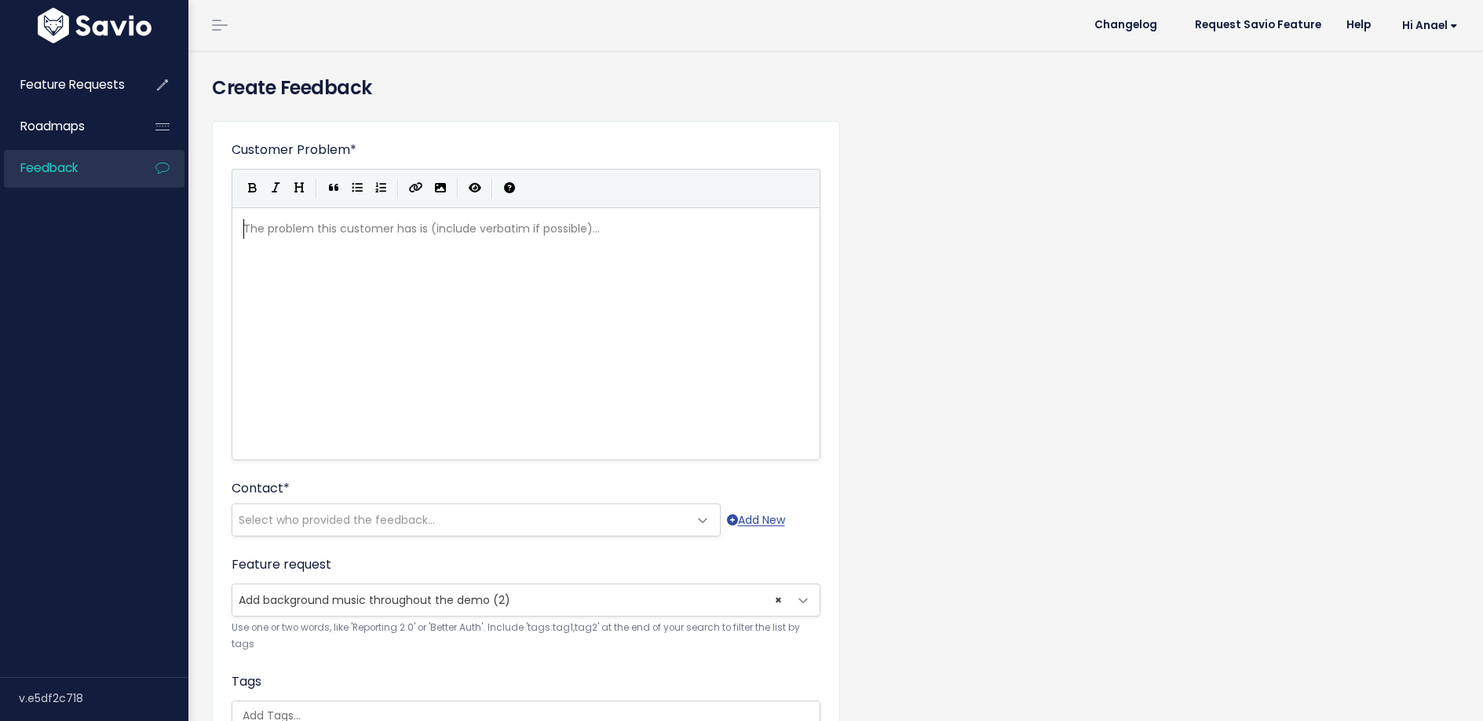
scroll to position [2, 0]
type textarea "The Data"
type textarea "DataGrail team would like to be able to add background music (NOT voiceover) th…"
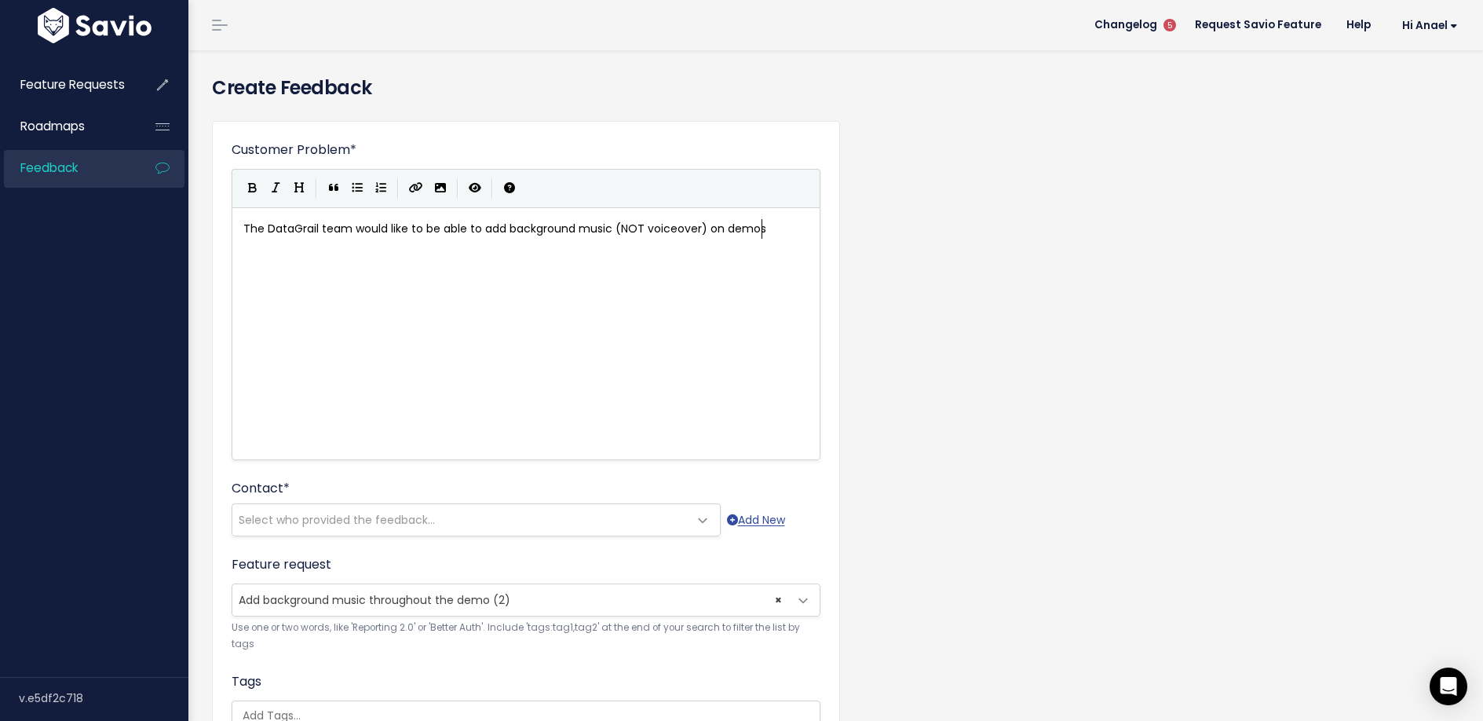
type textarea "on demos/"
type textarea "."
drag, startPoint x: 719, startPoint y: 232, endPoint x: 710, endPoint y: 229, distance: 9.7
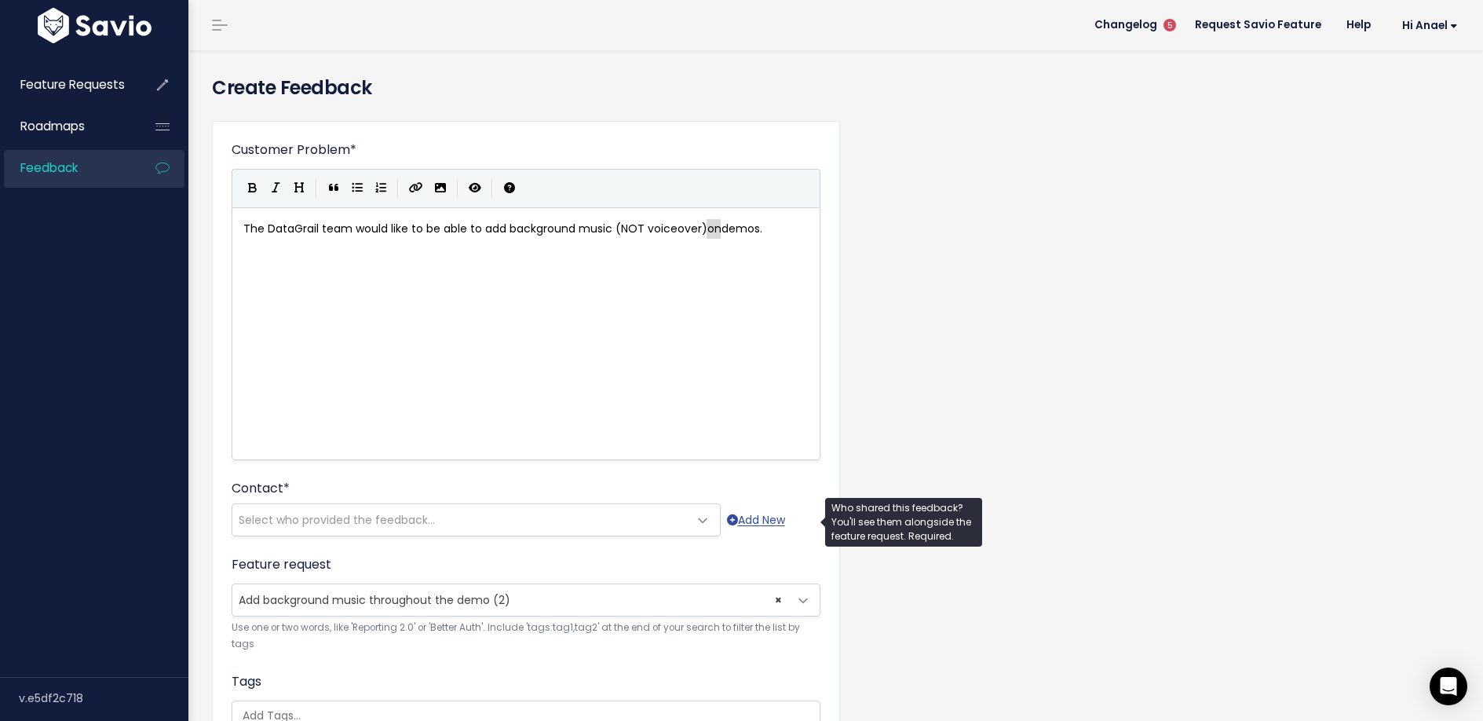
type textarea "on"
click at [512, 507] on span "Select who provided the feedback..." at bounding box center [460, 519] width 456 height 31
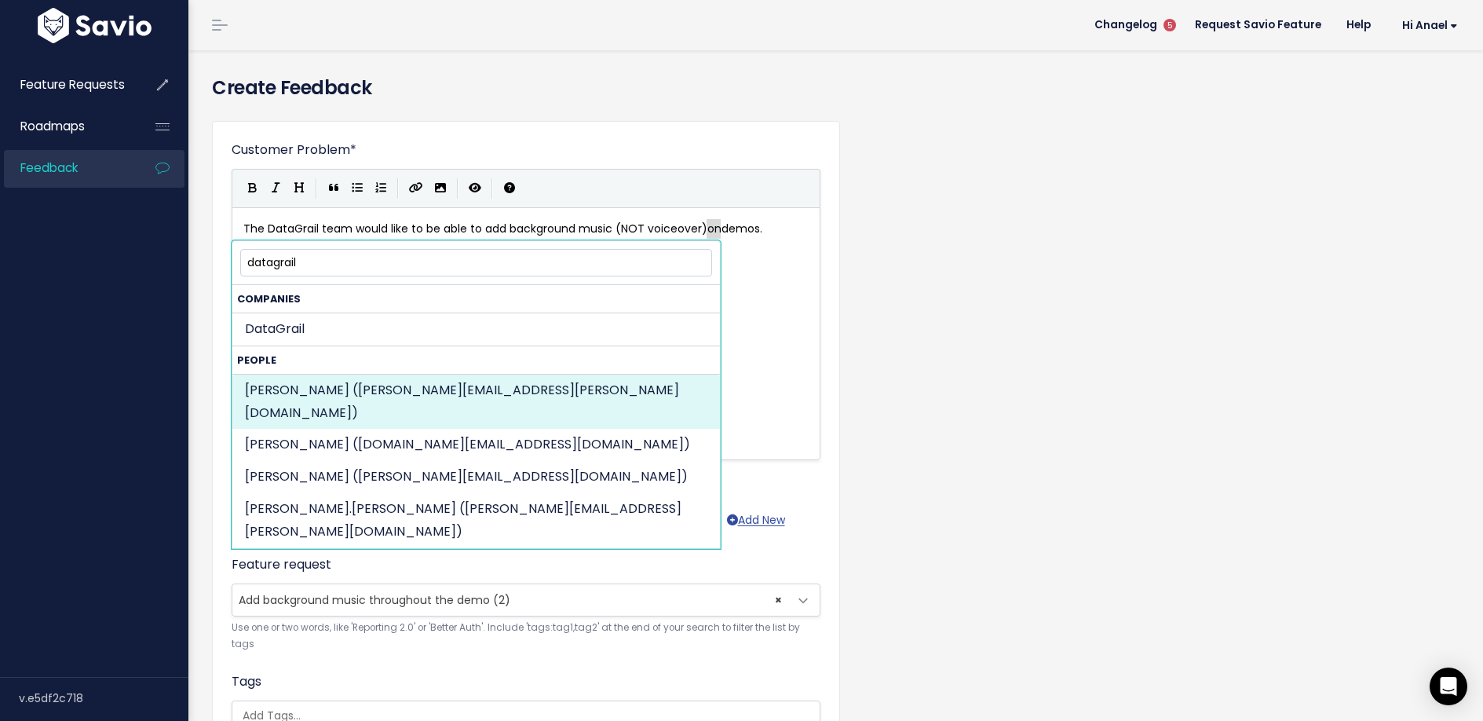
type input "datagrail"
select select "89417541"
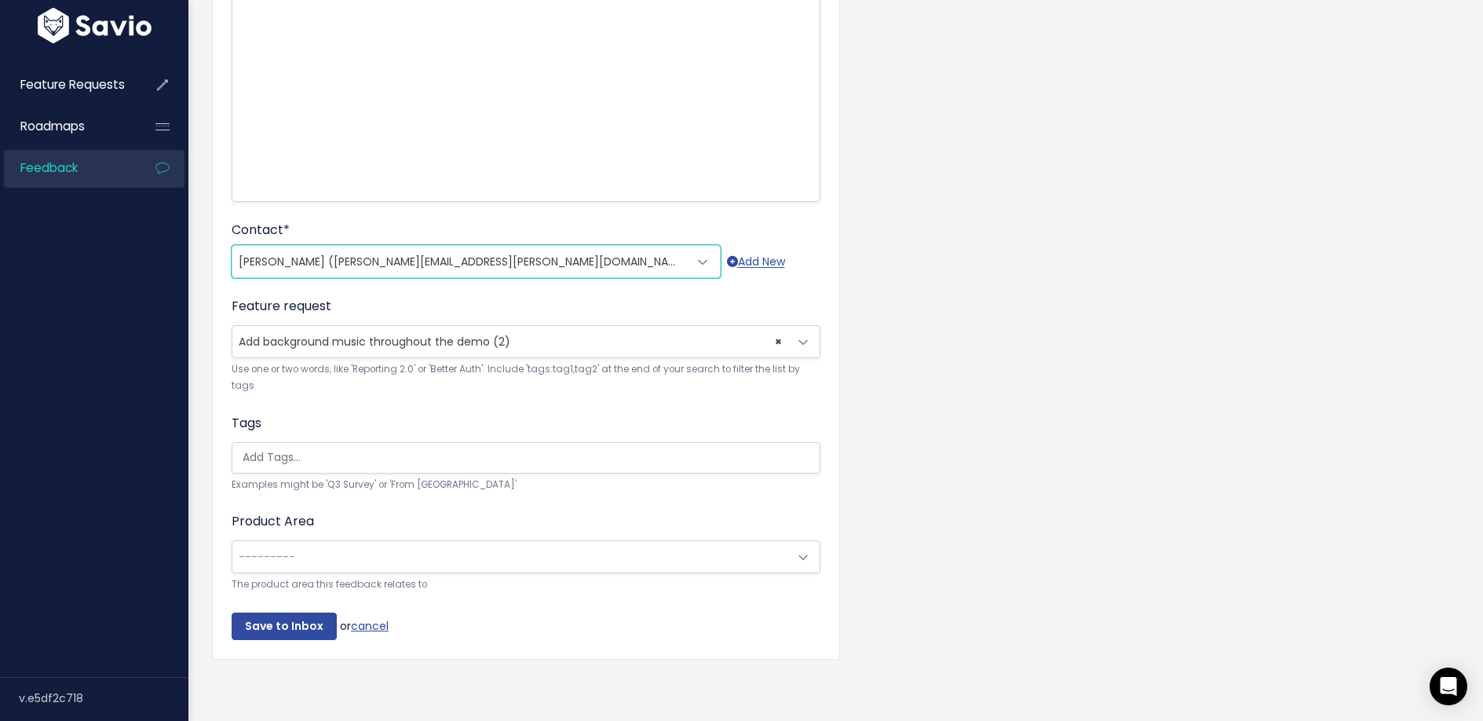
scroll to position [270, 0]
click at [297, 612] on input "Save to Inbox" at bounding box center [284, 626] width 105 height 28
